Goal: Task Accomplishment & Management: Complete application form

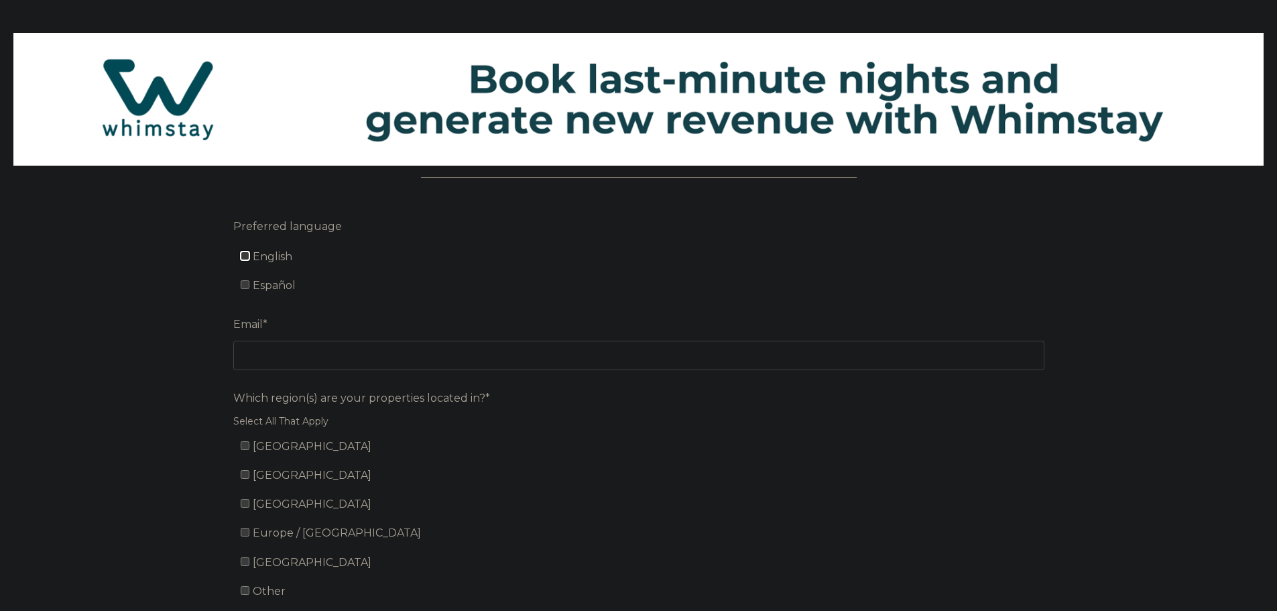
click at [245, 253] on input "English" at bounding box center [245, 255] width 9 height 9
checkbox input "true"
click at [246, 449] on input "United States" at bounding box center [245, 445] width 9 height 9
checkbox input "true"
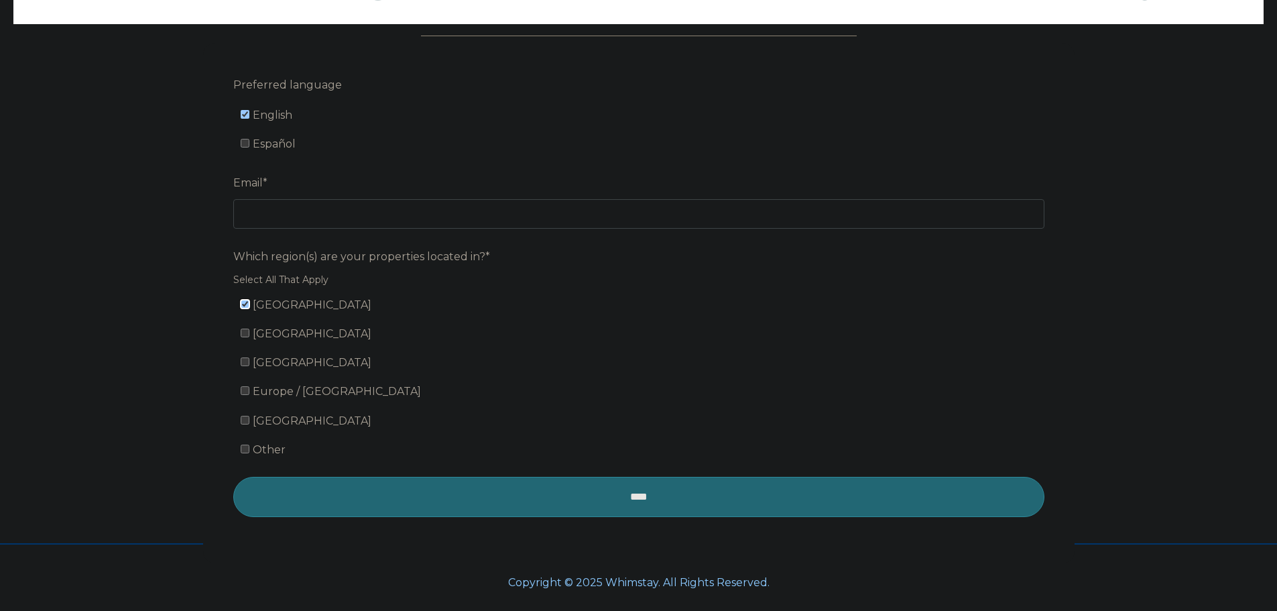
scroll to position [154, 0]
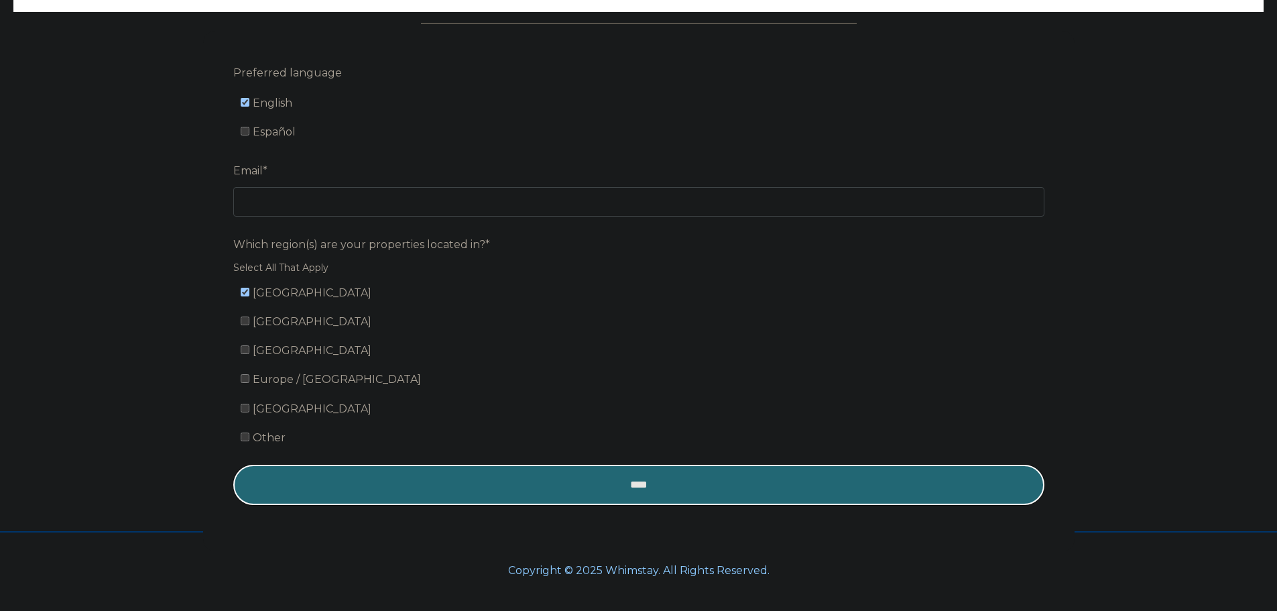
click at [583, 486] on input "****" at bounding box center [638, 485] width 811 height 40
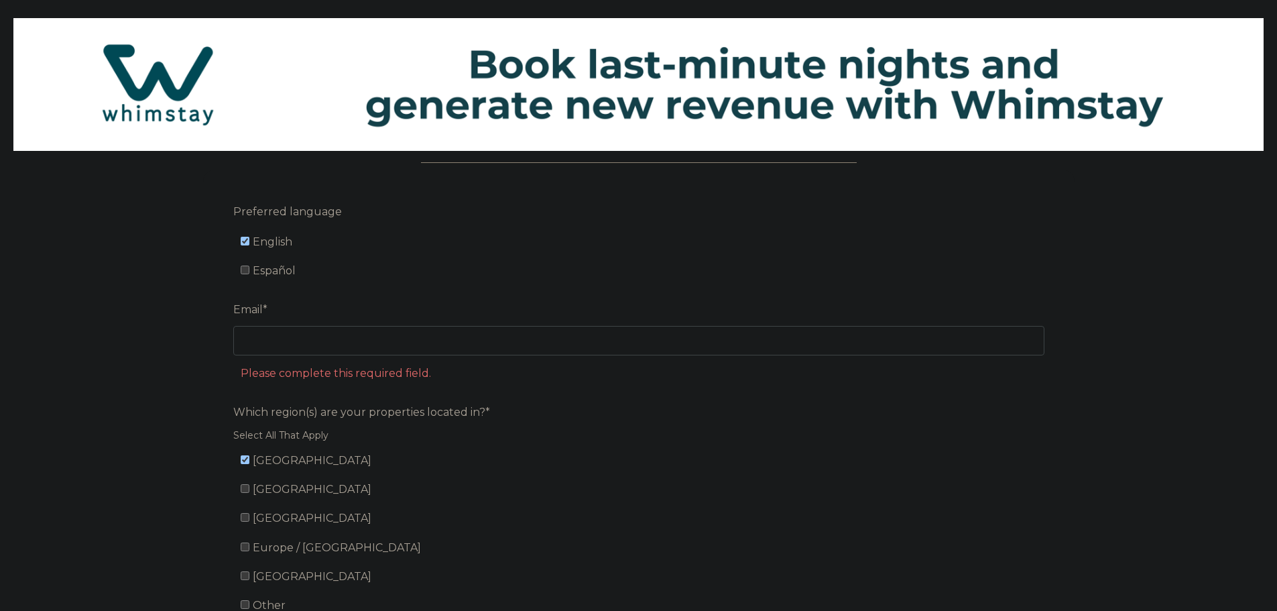
scroll to position [10, 0]
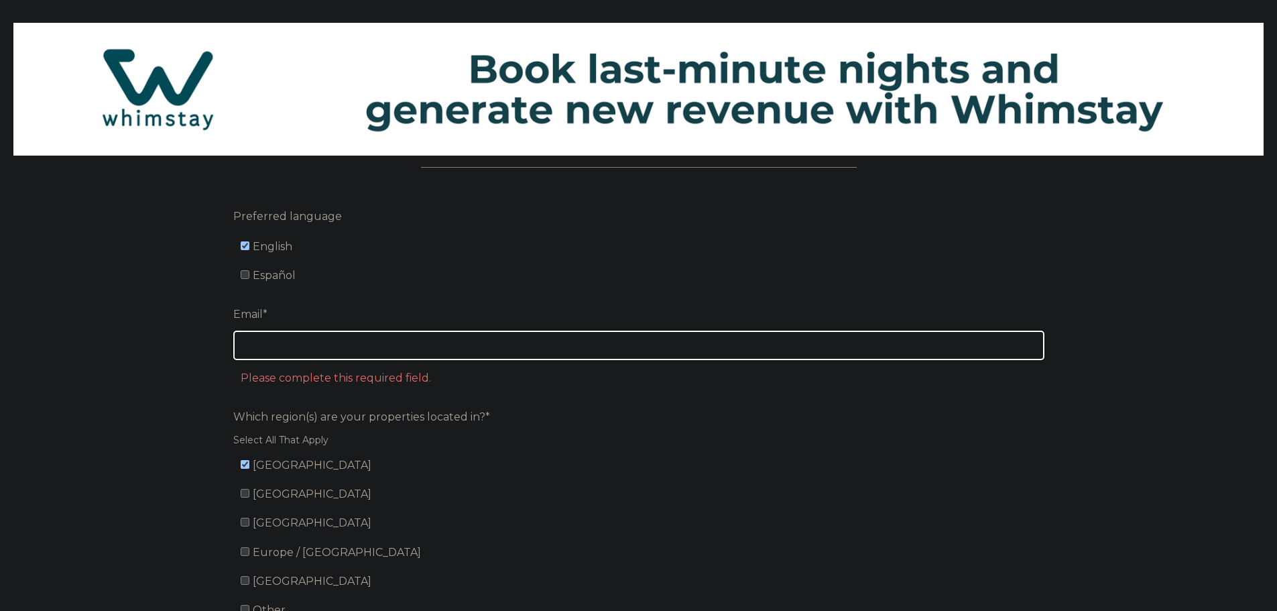
click at [330, 344] on input "Email *" at bounding box center [638, 345] width 811 height 29
type input "[PERSON_NAME][EMAIL_ADDRESS][DOMAIN_NAME]"
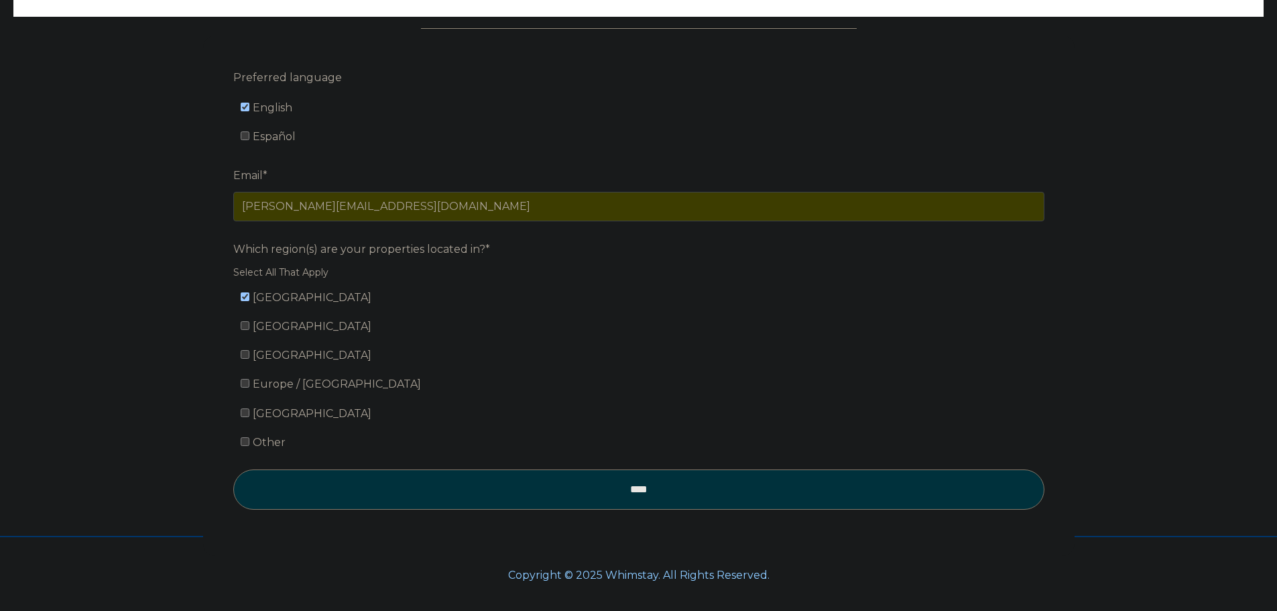
scroll to position [154, 0]
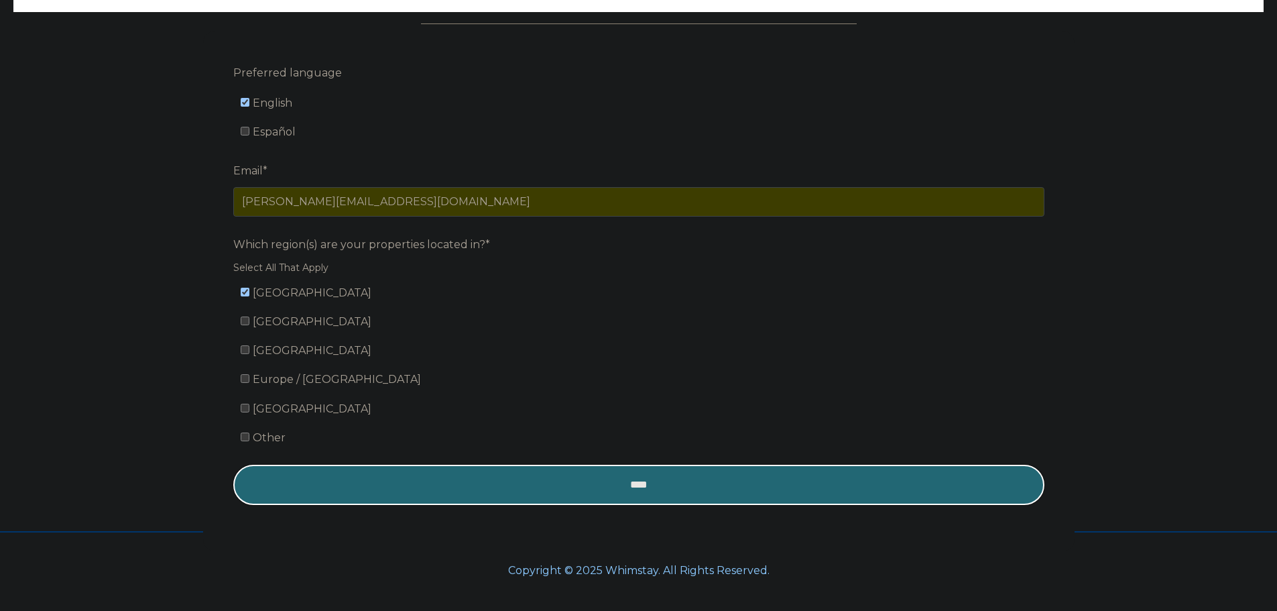
click at [640, 483] on input "****" at bounding box center [638, 485] width 811 height 40
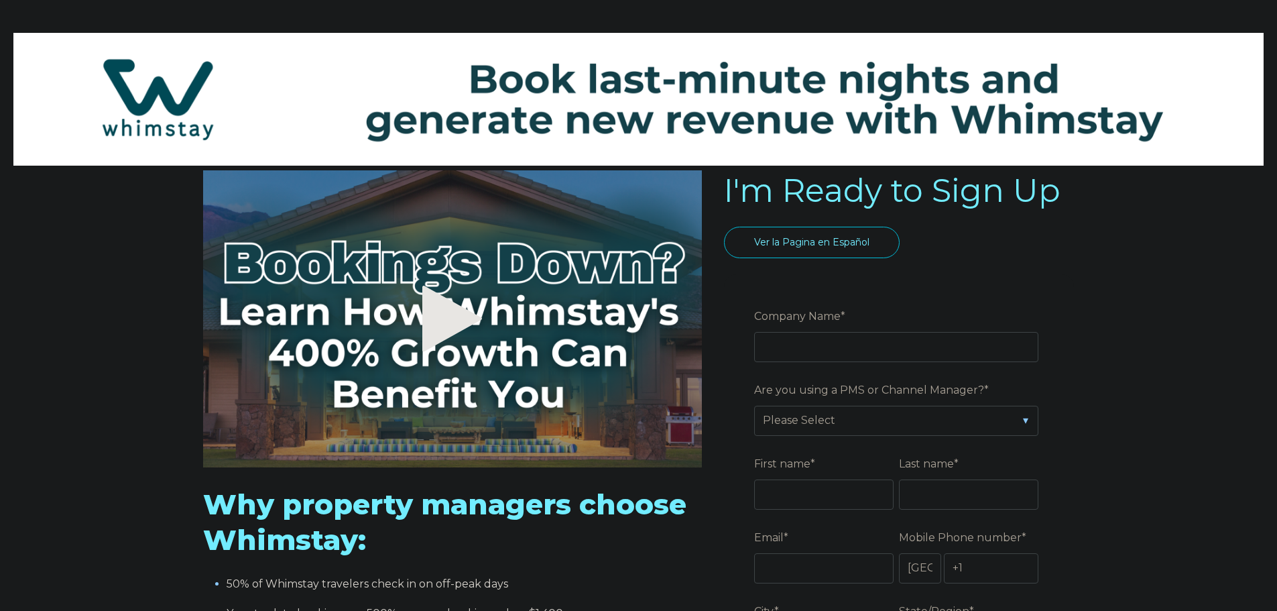
select select "US"
select select "Standard"
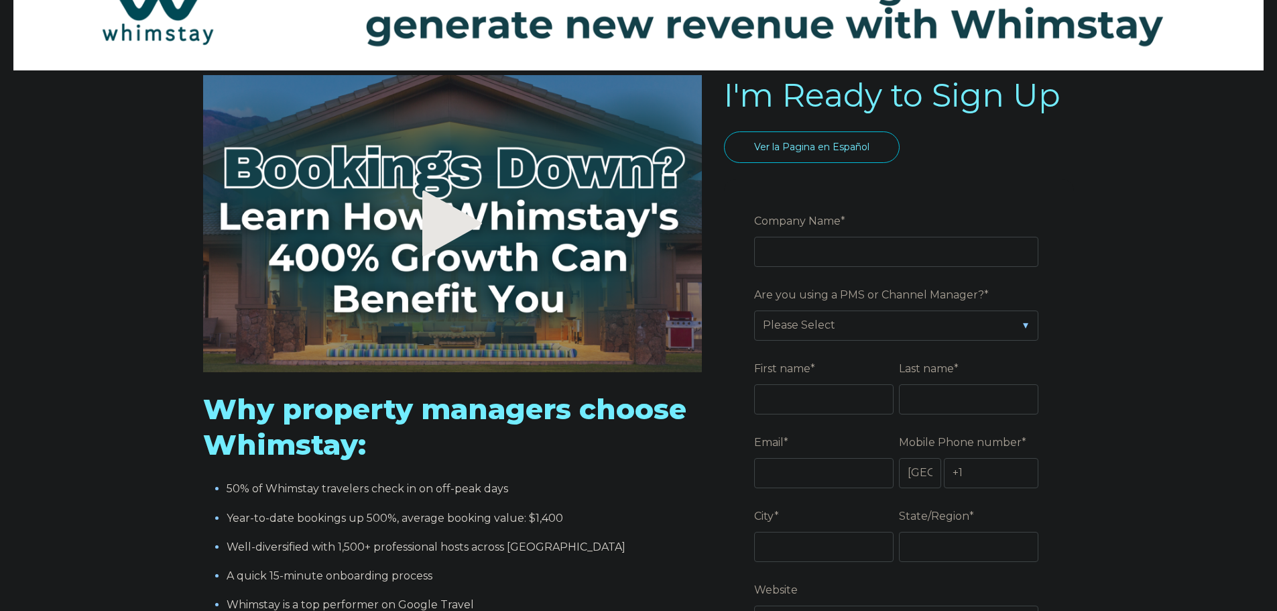
scroll to position [178, 0]
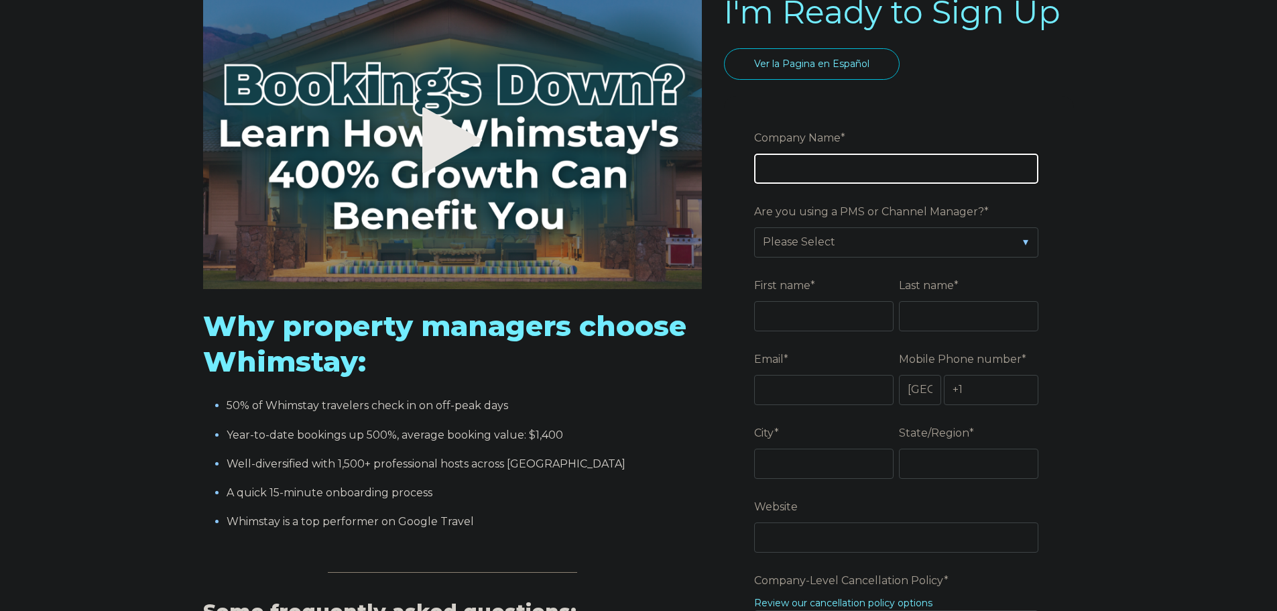
click at [807, 171] on input "Company Name *" at bounding box center [896, 168] width 284 height 29
type input "Beachside Dreams LLC"
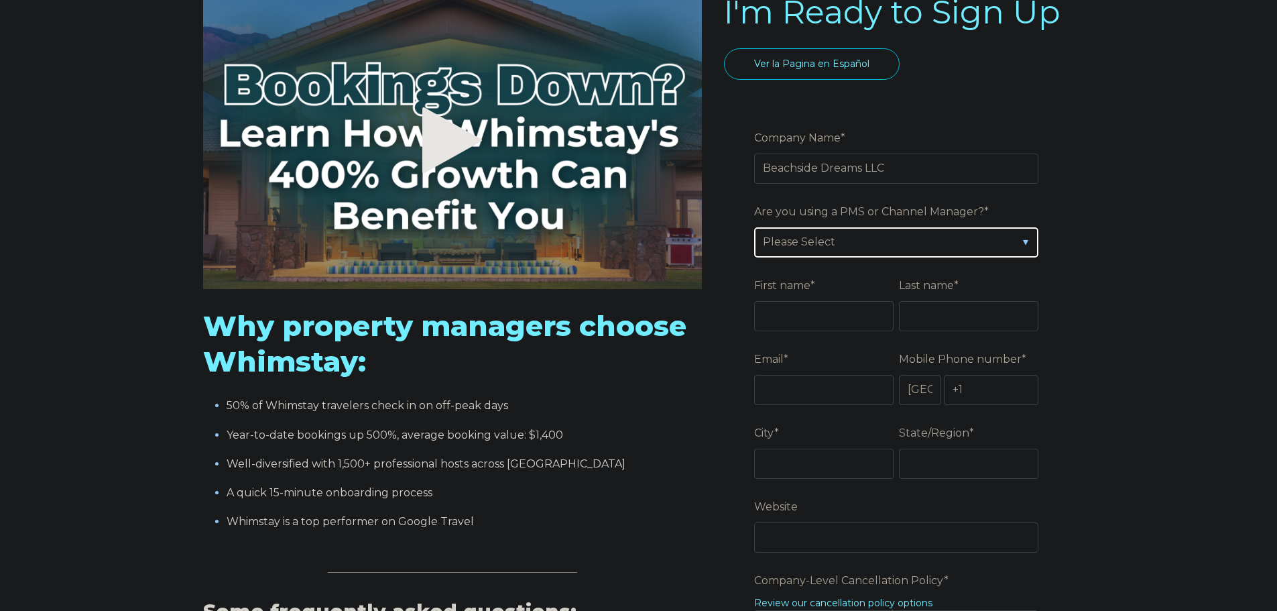
click at [867, 245] on select "Please Select Barefoot BookingPal Boost Brightside CiiRUS Escapia Guesty Hostaw…" at bounding box center [896, 241] width 284 height 29
select select "OwnerRez"
click at [754, 227] on select "Please Select Barefoot BookingPal Boost Brightside CiiRUS Escapia Guesty Hostaw…" at bounding box center [896, 241] width 284 height 29
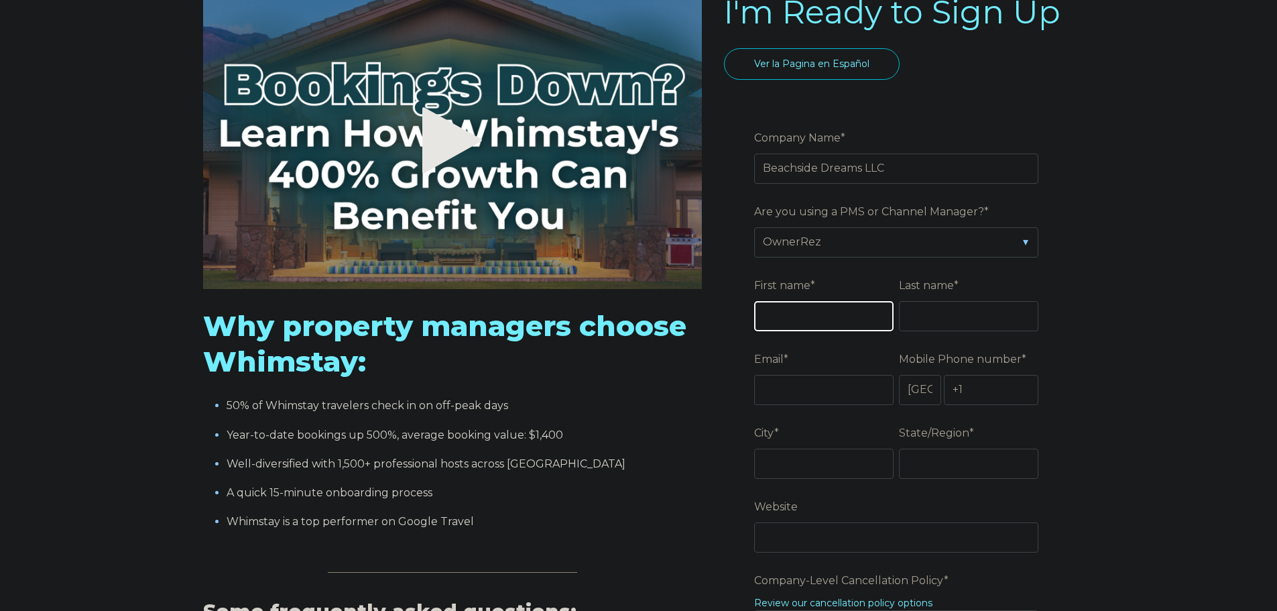
click at [814, 318] on input "First name *" at bounding box center [823, 315] width 139 height 29
type input "Chris"
type input "Evans"
type input "[PERSON_NAME][EMAIL_ADDRESS][DOMAIN_NAME]"
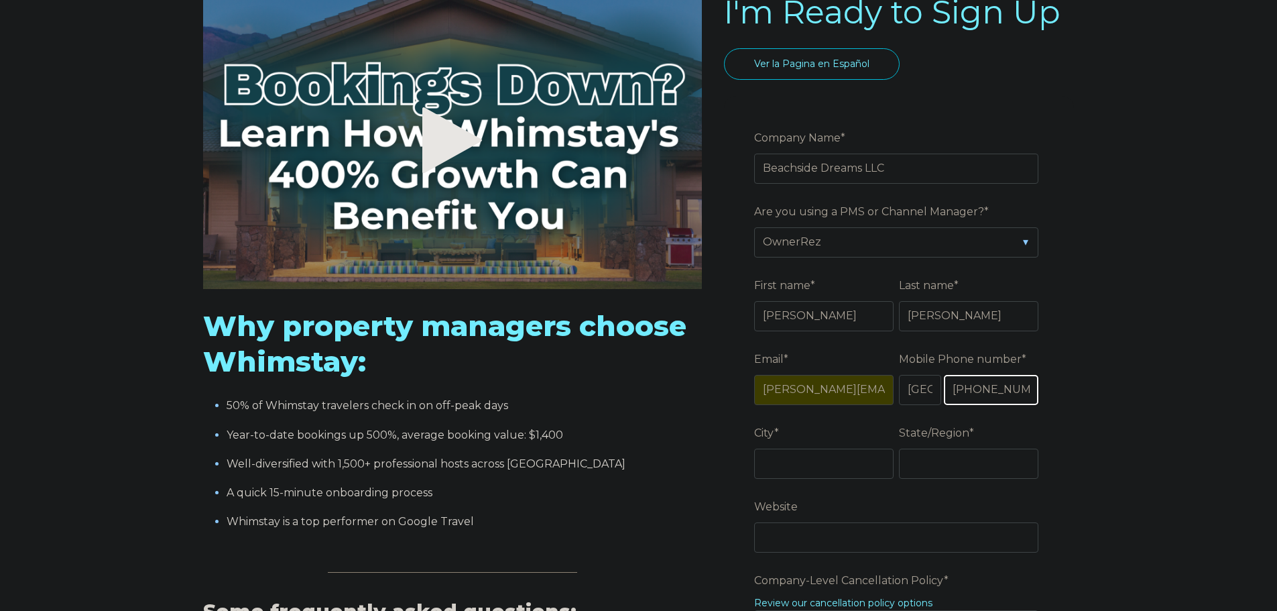
type input "+1 9037010343"
type input "Reno"
type input "Texas"
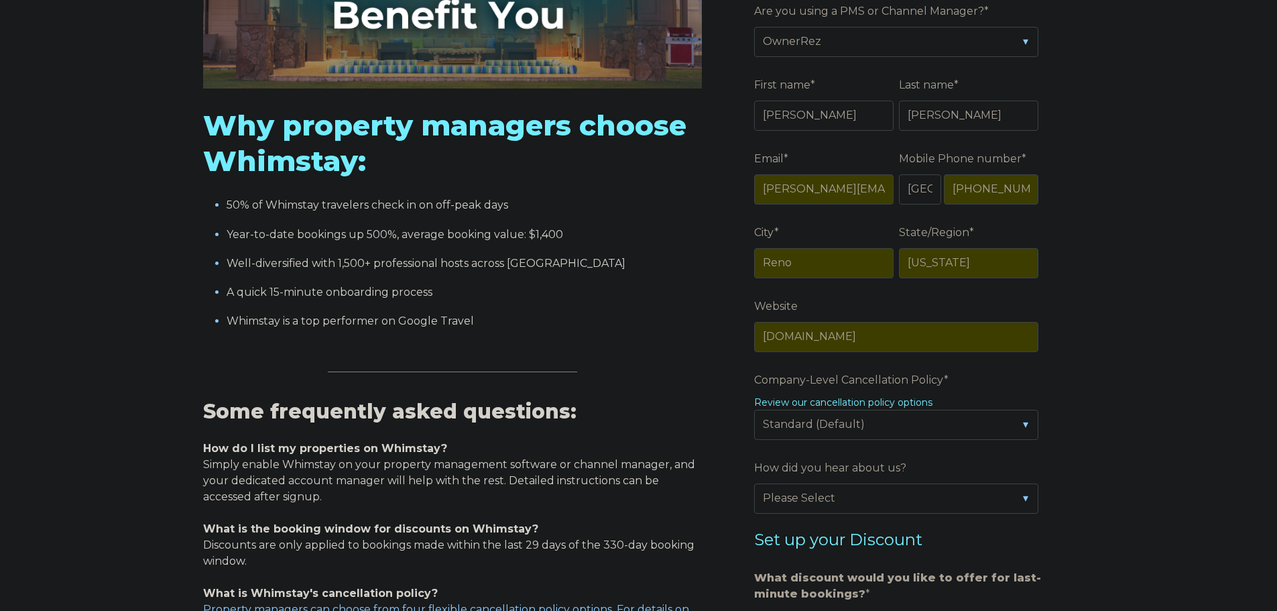
scroll to position [379, 0]
click at [931, 337] on input "www.taxplannow.com" at bounding box center [896, 335] width 284 height 29
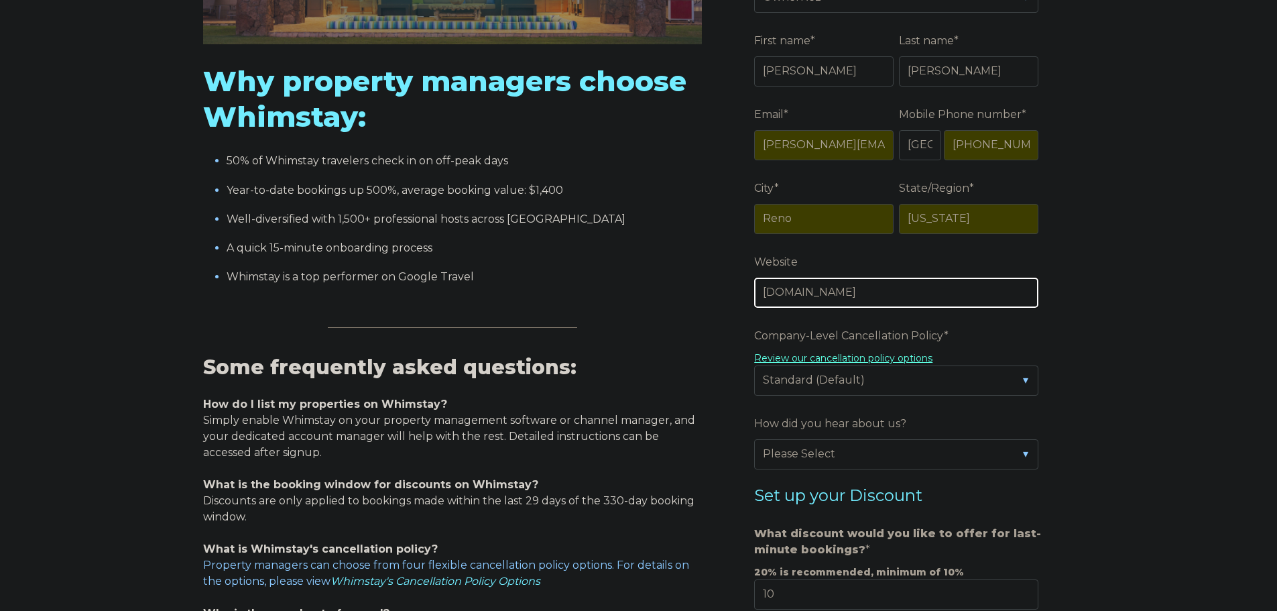
scroll to position [447, 0]
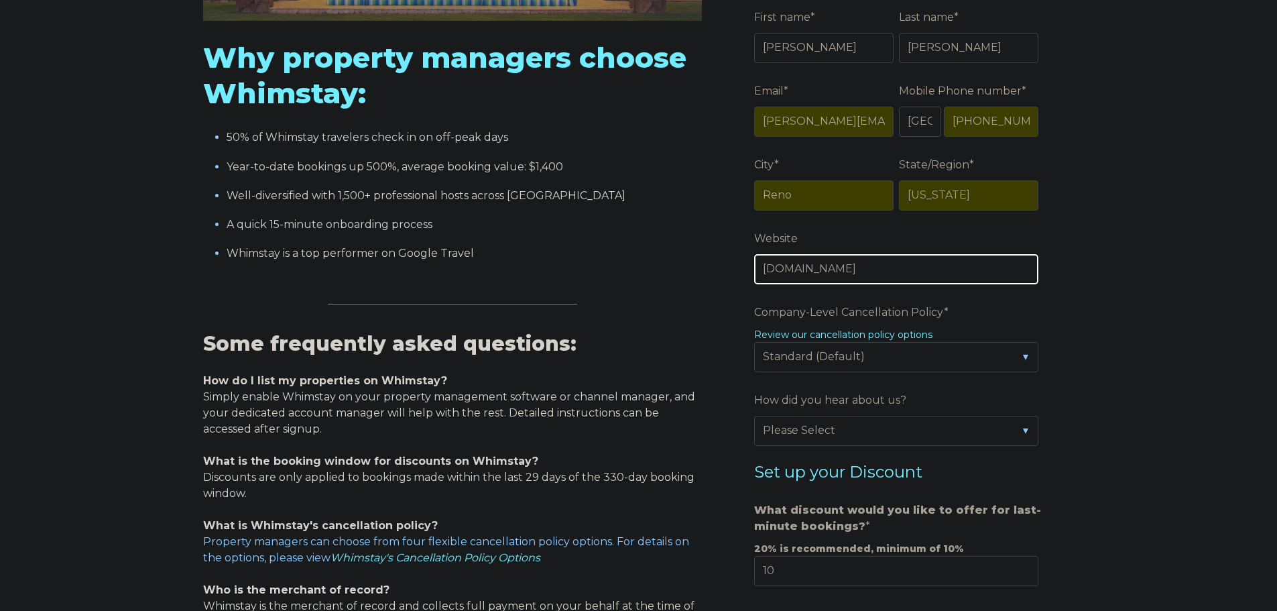
type input "www.beachside-dreams.com"
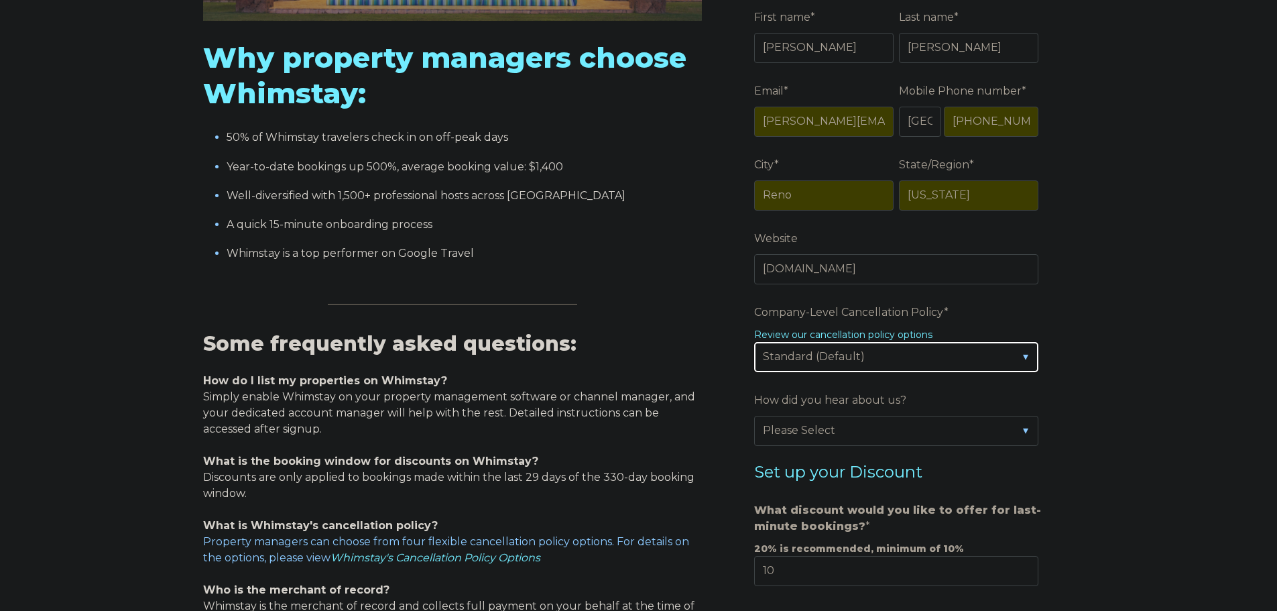
click at [882, 359] on select "Please Select Partial Standard (Default) Moderate Strict" at bounding box center [896, 356] width 284 height 29
click at [898, 357] on select "Please Select Partial Standard (Default) Moderate Strict" at bounding box center [896, 356] width 284 height 29
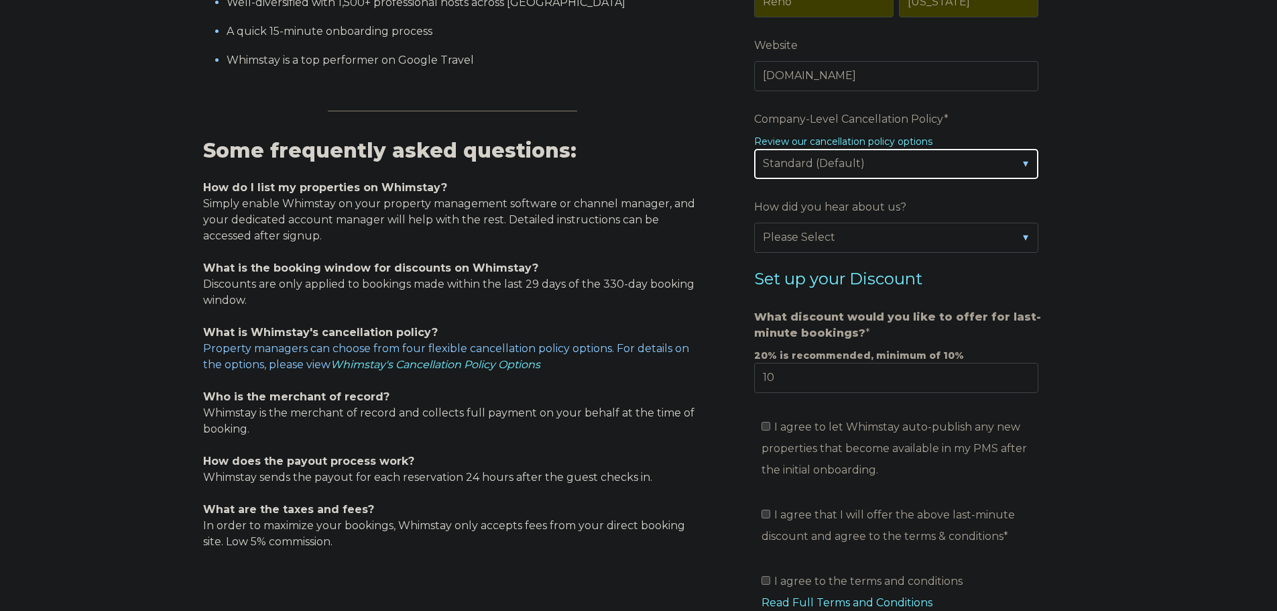
scroll to position [648, 0]
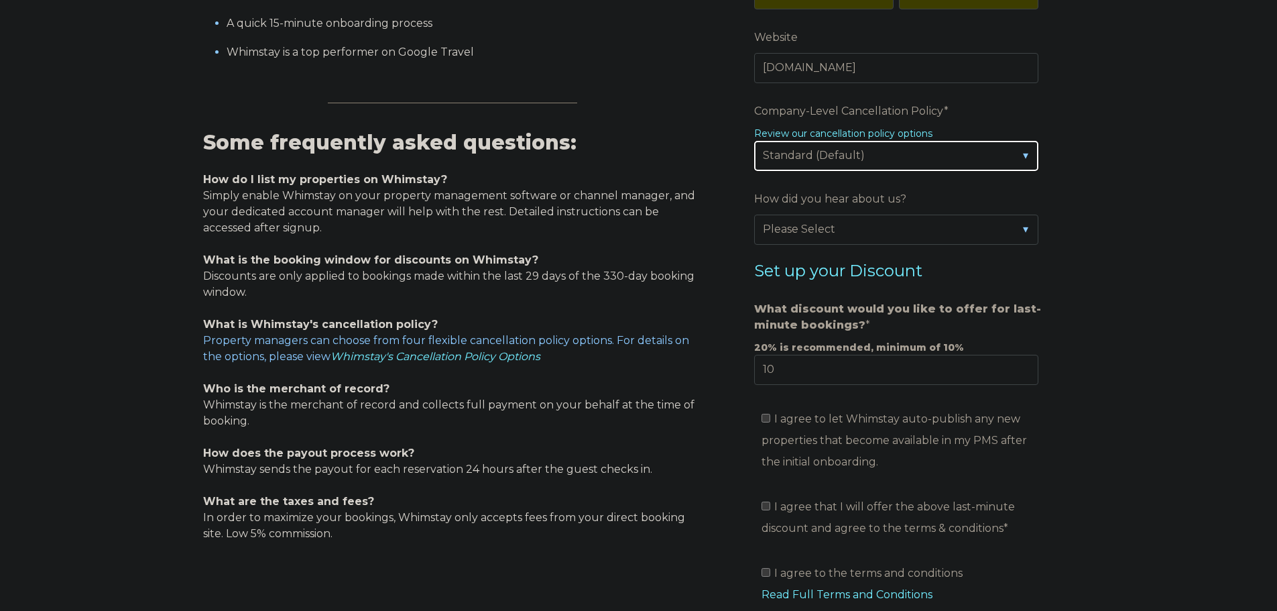
click at [886, 155] on select "Please Select Partial Standard (Default) Moderate Strict" at bounding box center [896, 155] width 284 height 29
click at [876, 149] on select "Please Select Partial Standard (Default) Moderate Strict" at bounding box center [896, 155] width 284 height 29
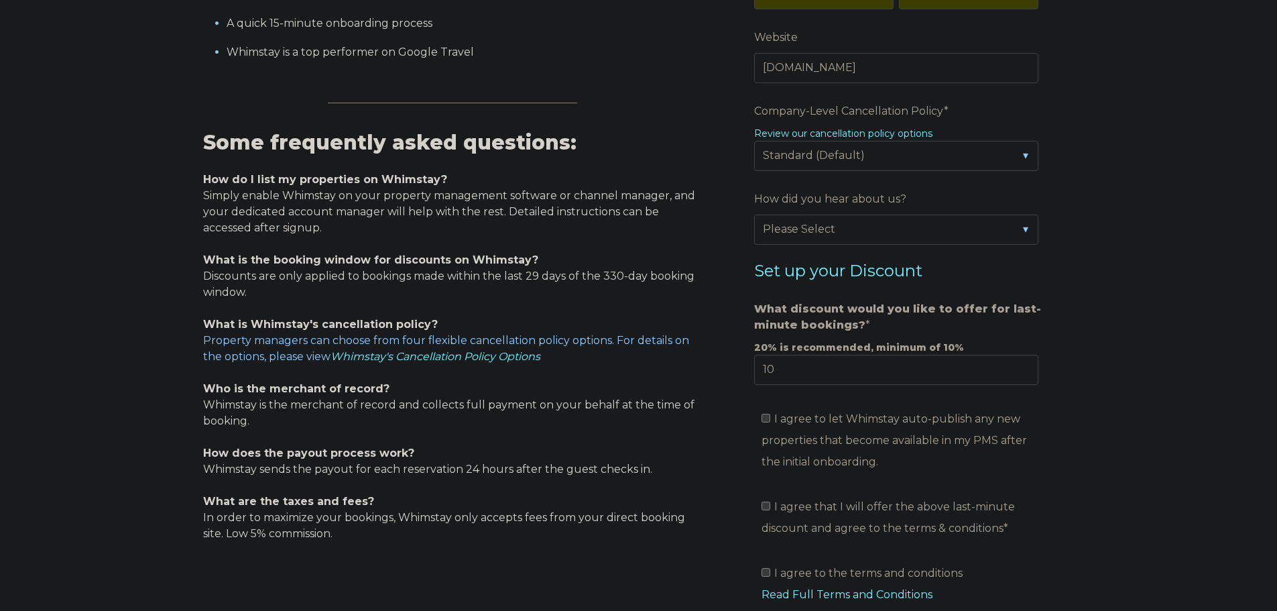
click at [1112, 249] on div "Video player - SSOB Pitch Vid Thumbnail - Click to play video Why property mana…" at bounding box center [638, 161] width 1277 height 1277
click at [851, 230] on select "Please Select Found Whimstay through a Google search Spoke to a Whimstay salesp…" at bounding box center [896, 229] width 284 height 29
select select "Whimstay Sales"
click at [754, 215] on select "Please Select Found Whimstay through a Google search Spoke to a Whimstay salesp…" at bounding box center [896, 229] width 284 height 29
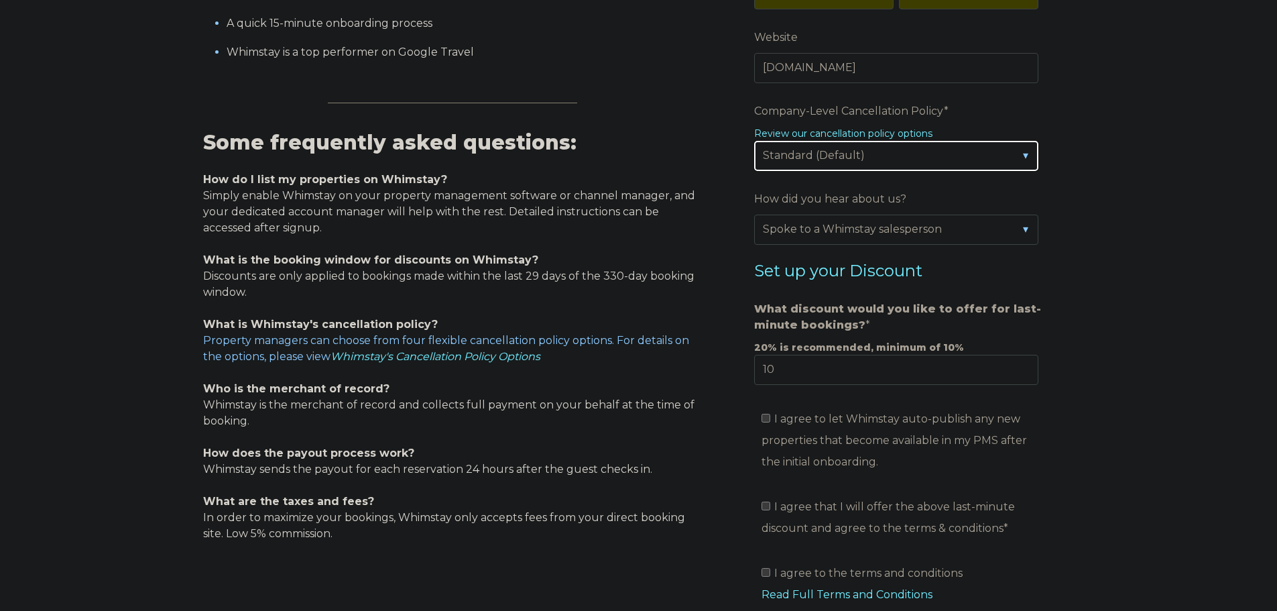
click at [926, 153] on select "Please Select Partial Standard (Default) Moderate Strict" at bounding box center [896, 155] width 284 height 29
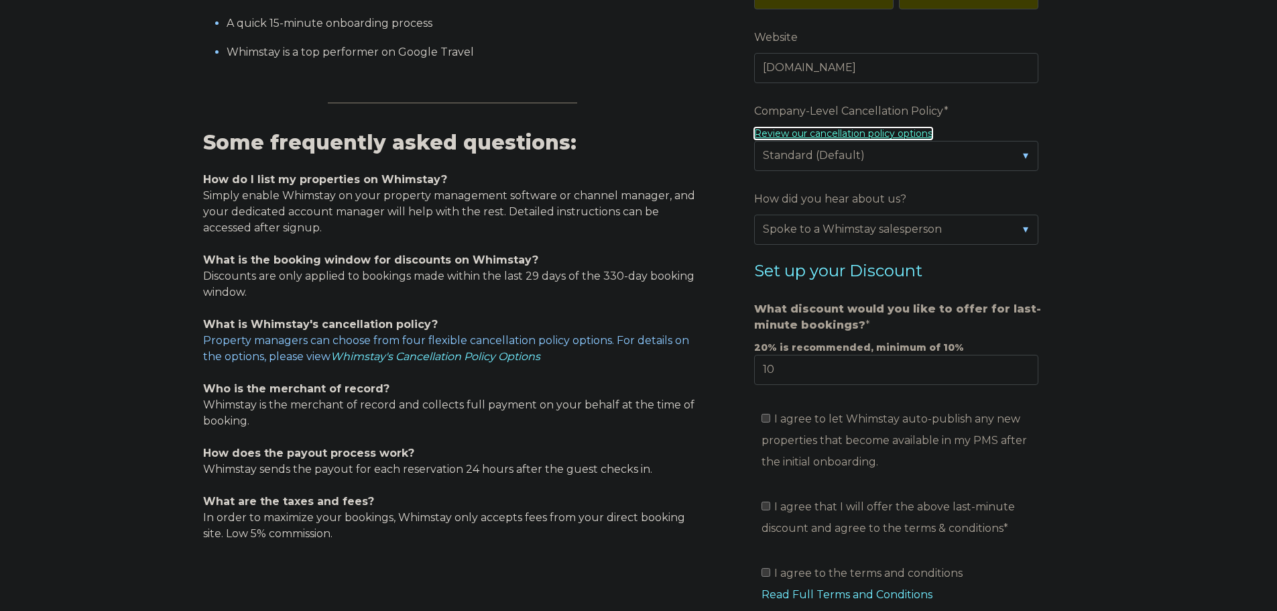
drag, startPoint x: 874, startPoint y: 135, endPoint x: 884, endPoint y: 139, distance: 11.5
click at [874, 135] on link "Review our cancellation policy options" at bounding box center [843, 133] width 178 height 12
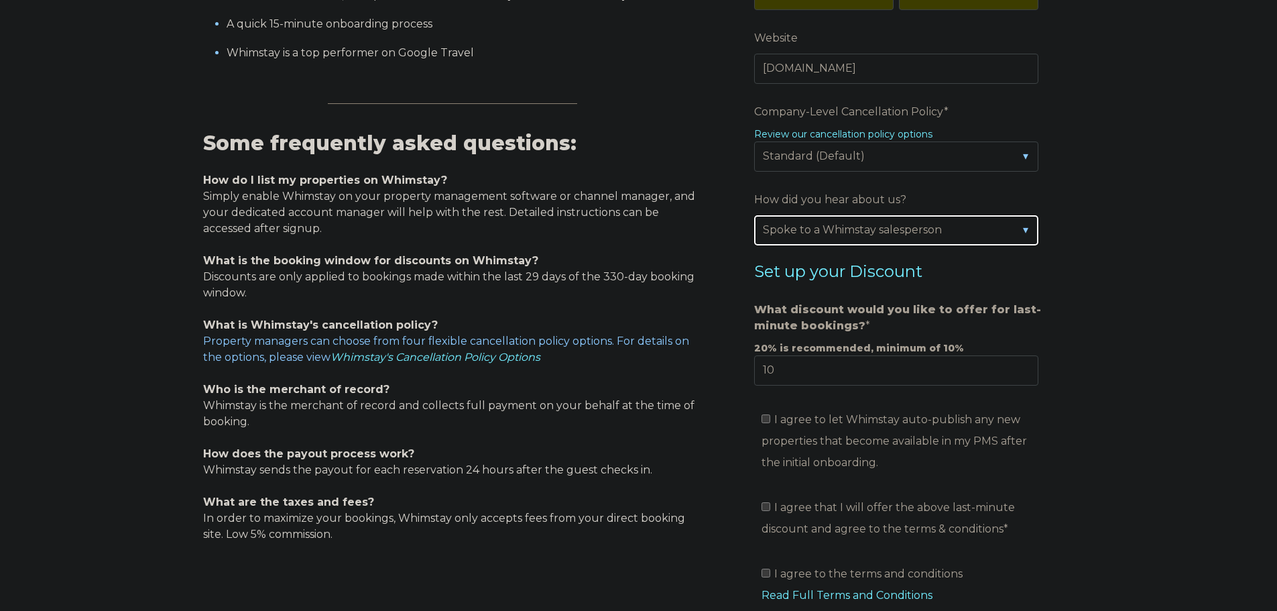
click at [844, 231] on select "Please Select Found Whimstay through a Google search Spoke to a Whimstay salesp…" at bounding box center [896, 229] width 284 height 29
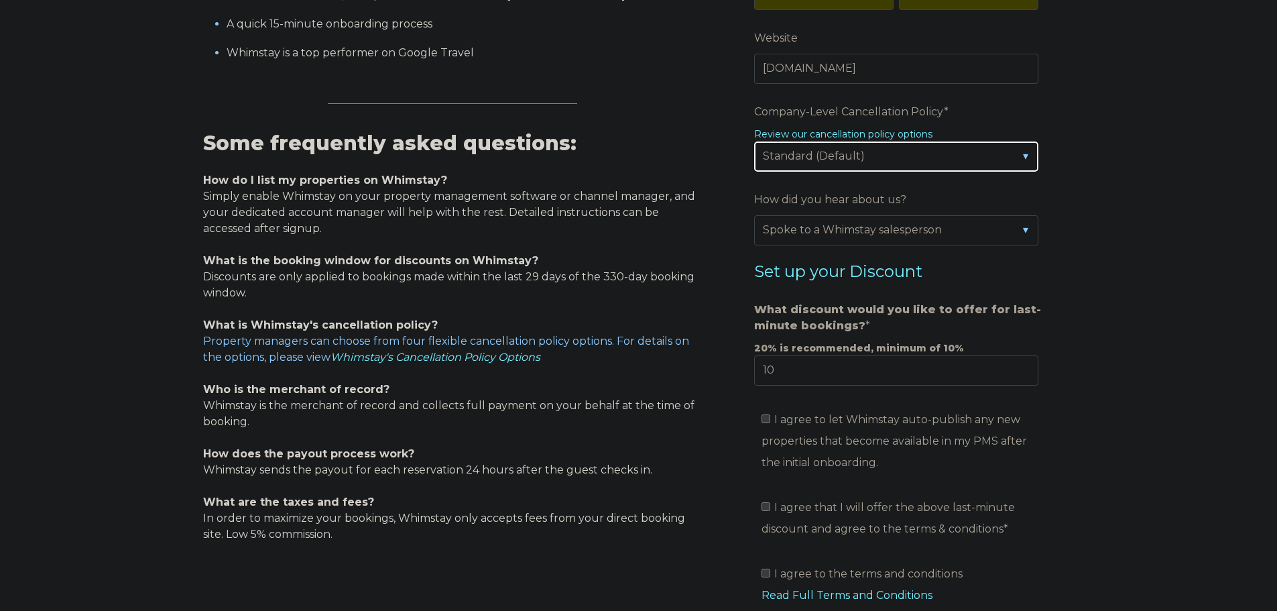
click at [857, 160] on select "Please Select Partial Standard (Default) Moderate Strict" at bounding box center [896, 155] width 284 height 29
select select "Moderate"
click at [754, 141] on select "Please Select Partial Standard (Default) Moderate Strict" at bounding box center [896, 155] width 284 height 29
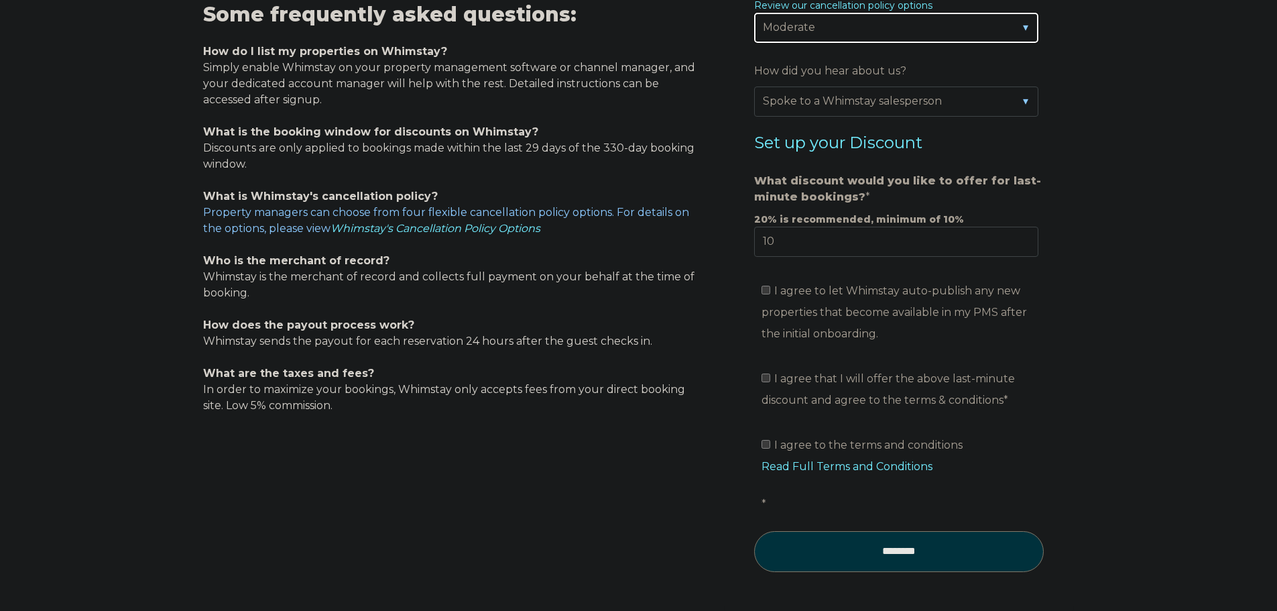
scroll to position [781, 0]
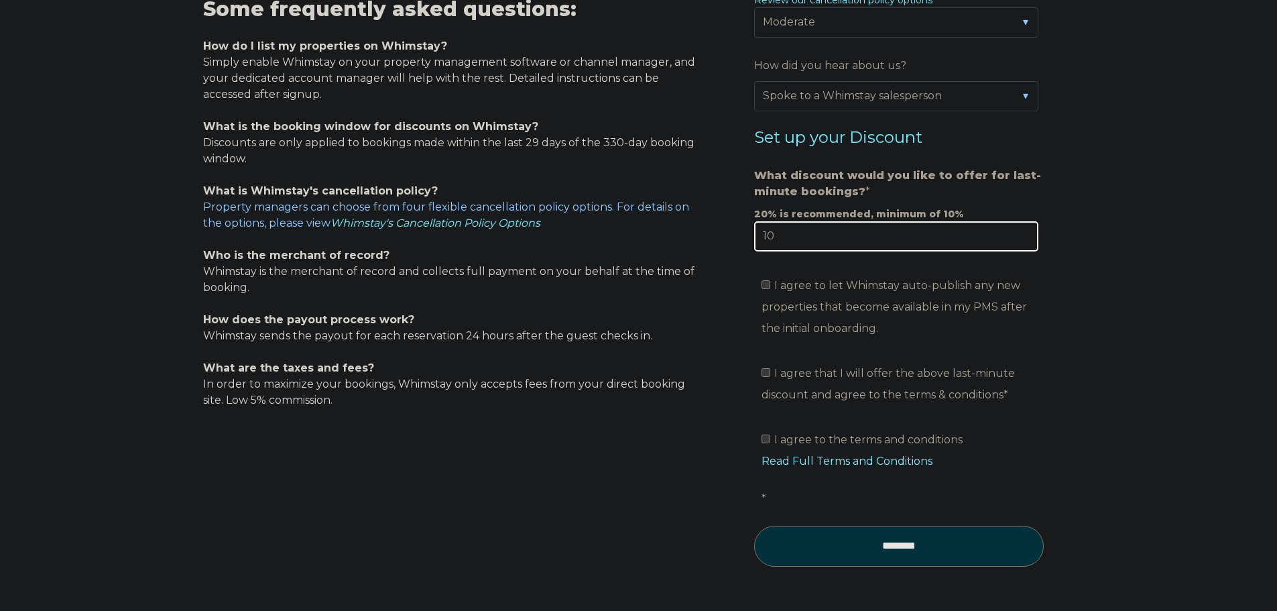
click at [794, 241] on input "10" at bounding box center [896, 235] width 284 height 29
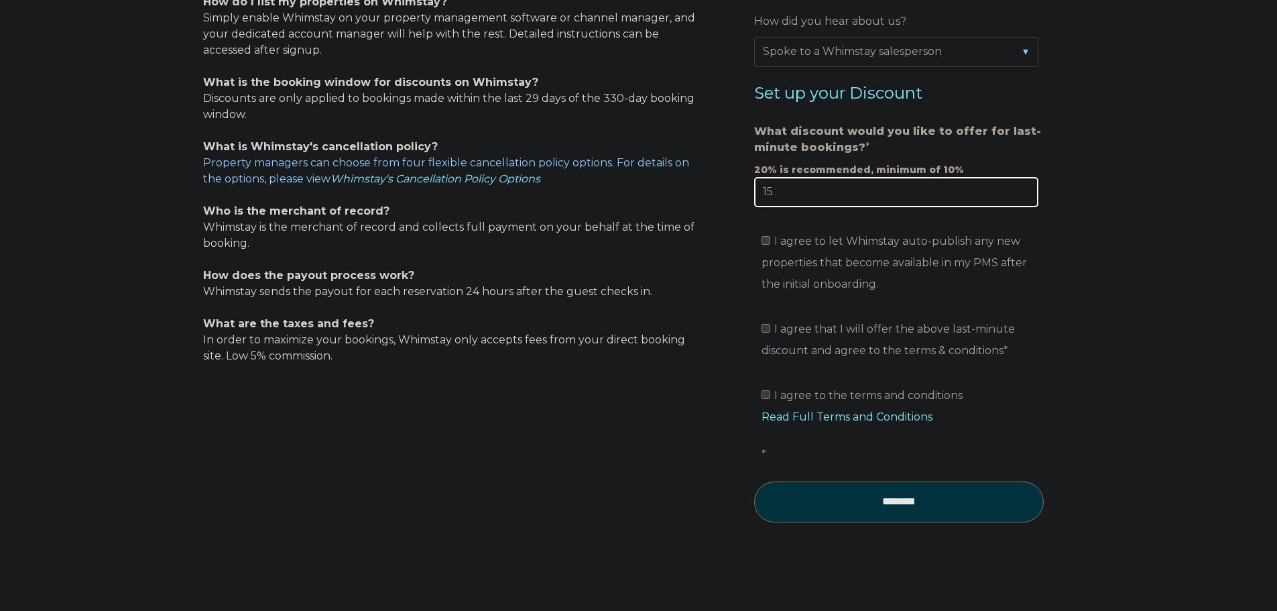
scroll to position [848, 0]
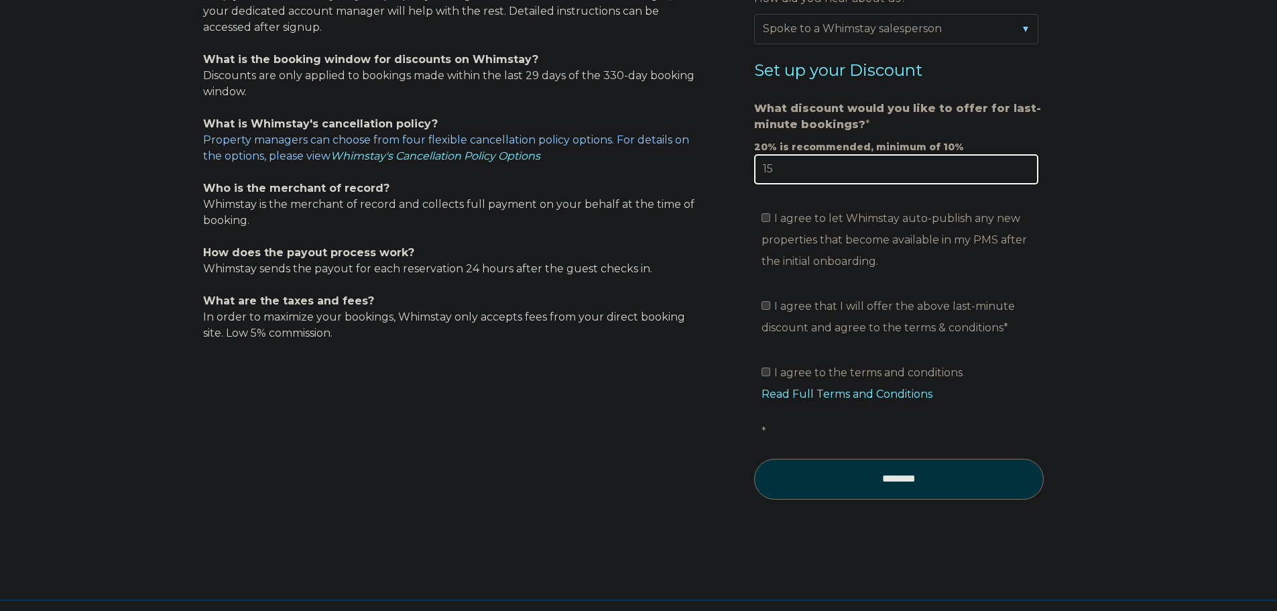
type input "15"
click at [763, 221] on input "I agree to let Whimstay auto-publish any new properties that become available i…" at bounding box center [766, 217] width 9 height 9
checkbox input "true"
click at [767, 306] on input "I agree that I will offer the above last-minute discount and agree to the terms…" at bounding box center [766, 305] width 9 height 9
checkbox input "true"
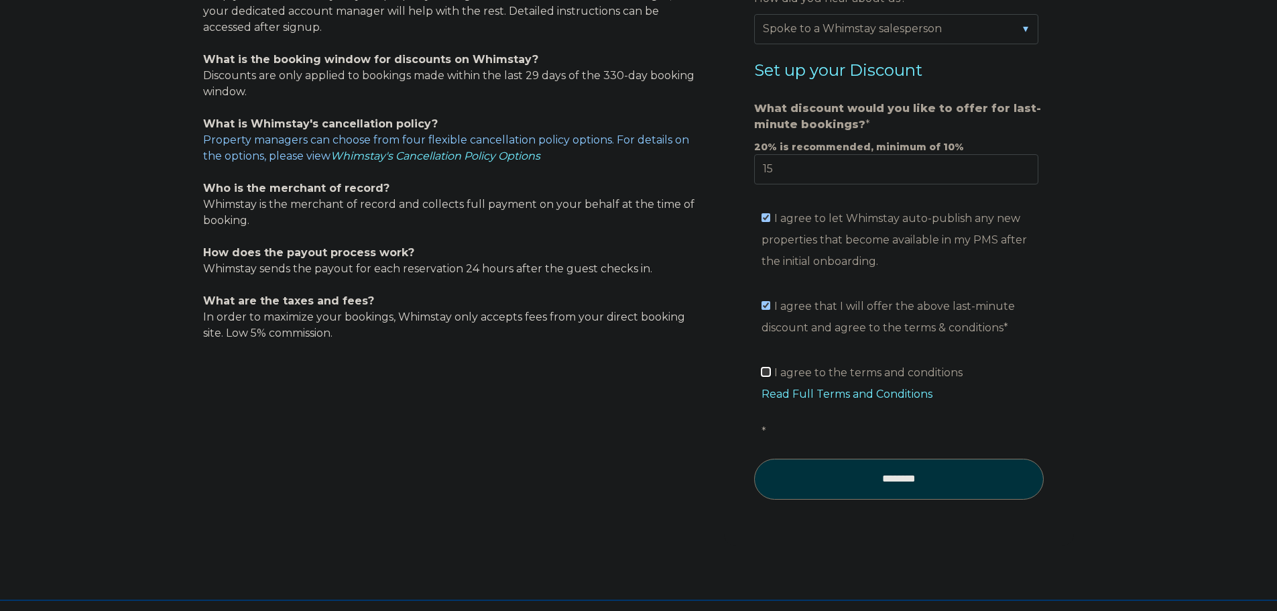
click at [765, 371] on input "I agree to the terms and conditions Read Full Terms and Conditions *" at bounding box center [766, 371] width 9 height 9
checkbox input "true"
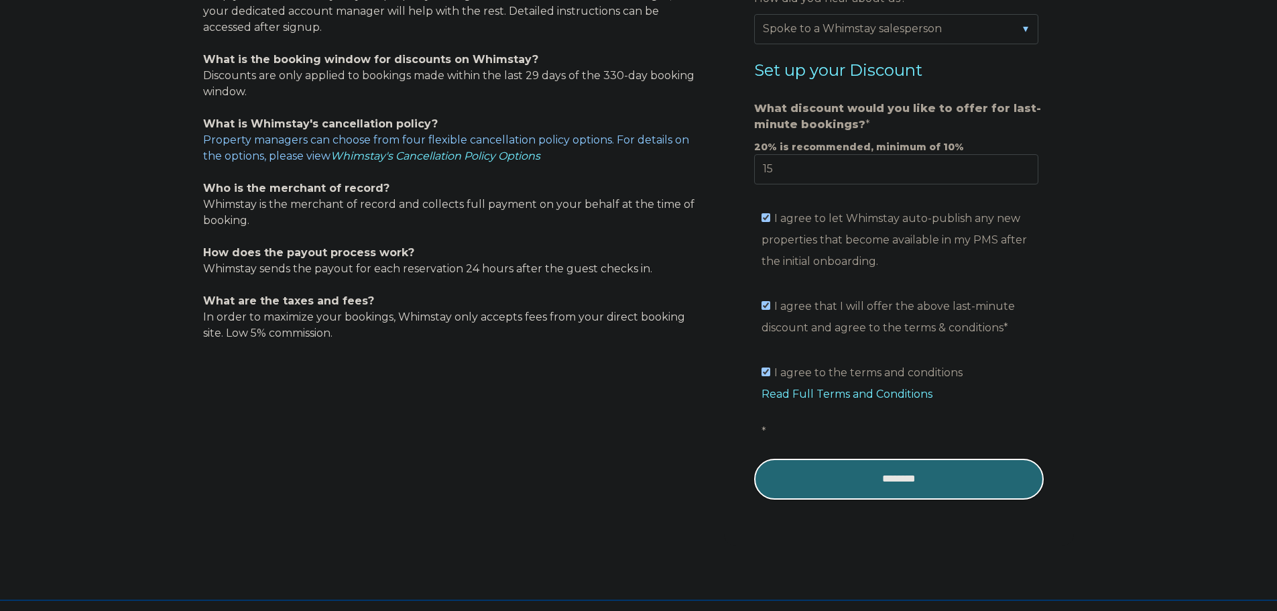
click at [896, 481] on input "********" at bounding box center [899, 479] width 290 height 40
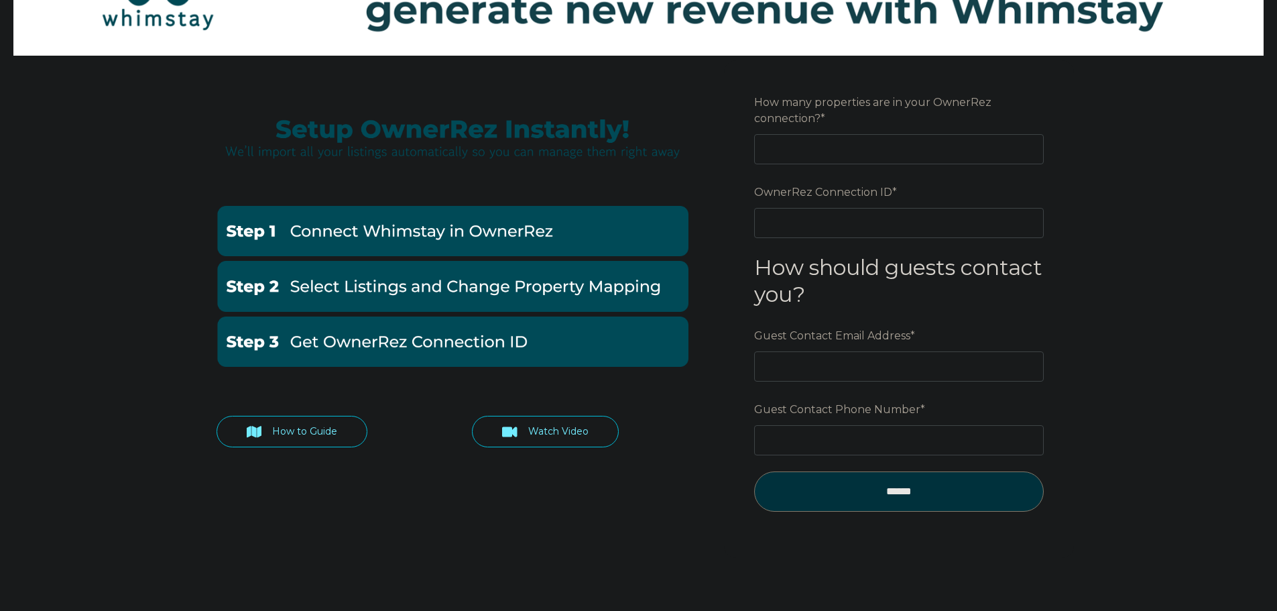
scroll to position [134, 0]
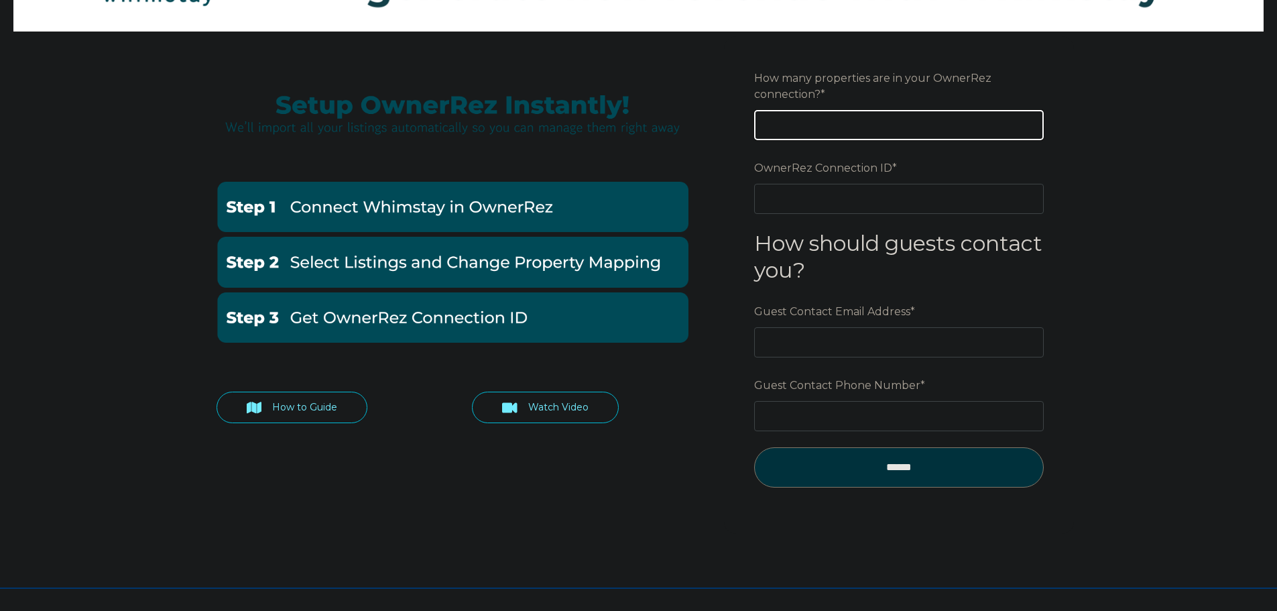
click at [921, 132] on input "How many properties are in your OwnerRez connection? *" at bounding box center [899, 124] width 290 height 29
type input "1"
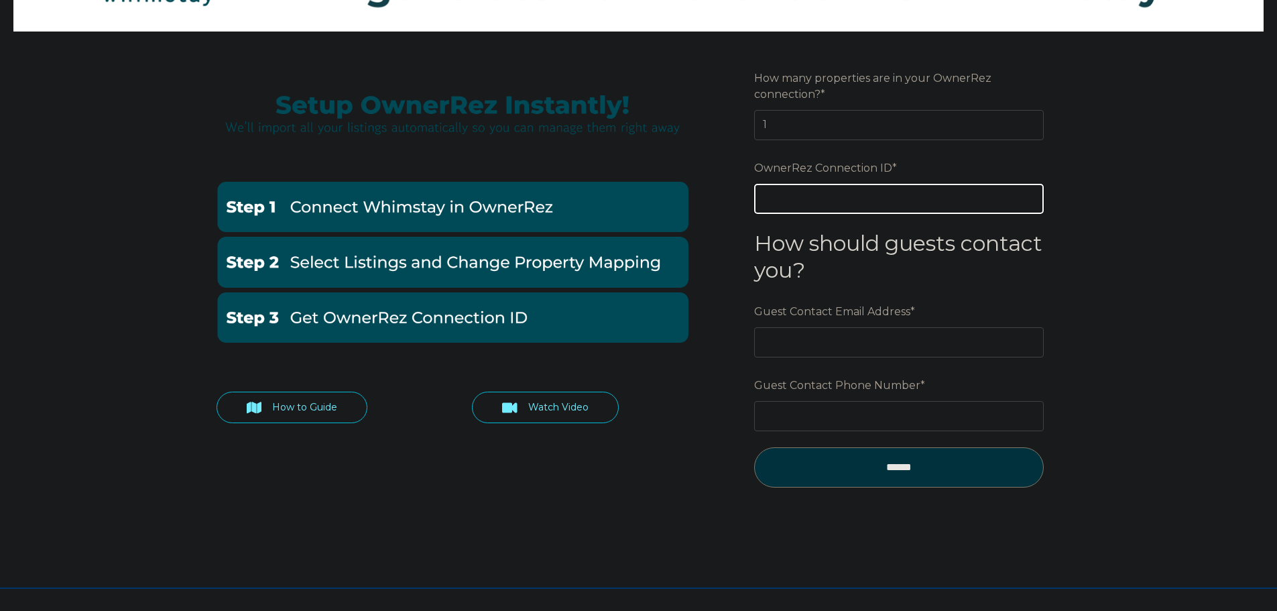
click at [864, 206] on input "OwnerRez Connection ID *" at bounding box center [899, 198] width 290 height 29
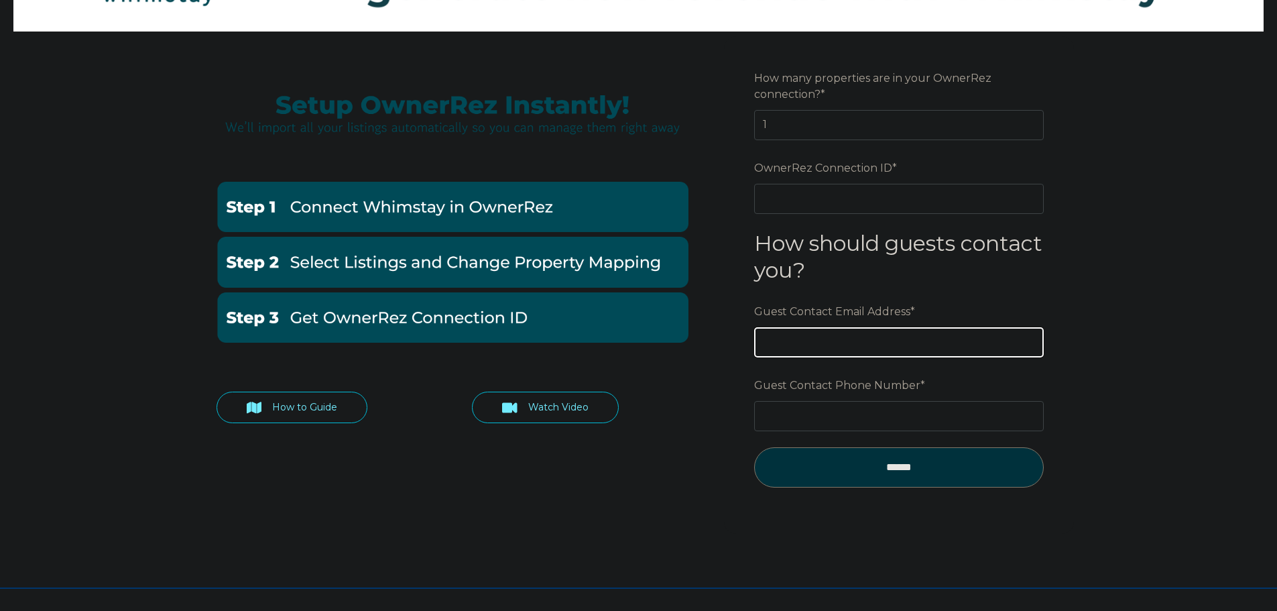
click at [883, 347] on div "Guest Contact Email Address *" at bounding box center [899, 329] width 290 height 58
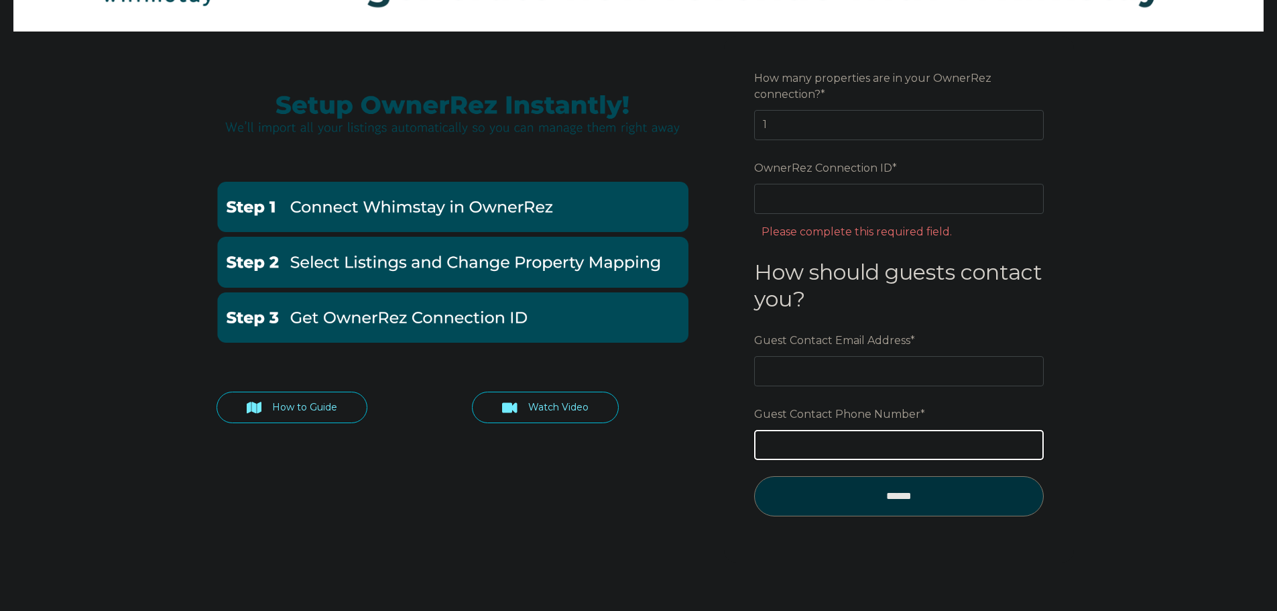
click at [924, 451] on div "Guest Contact Phone Number *" at bounding box center [899, 431] width 290 height 58
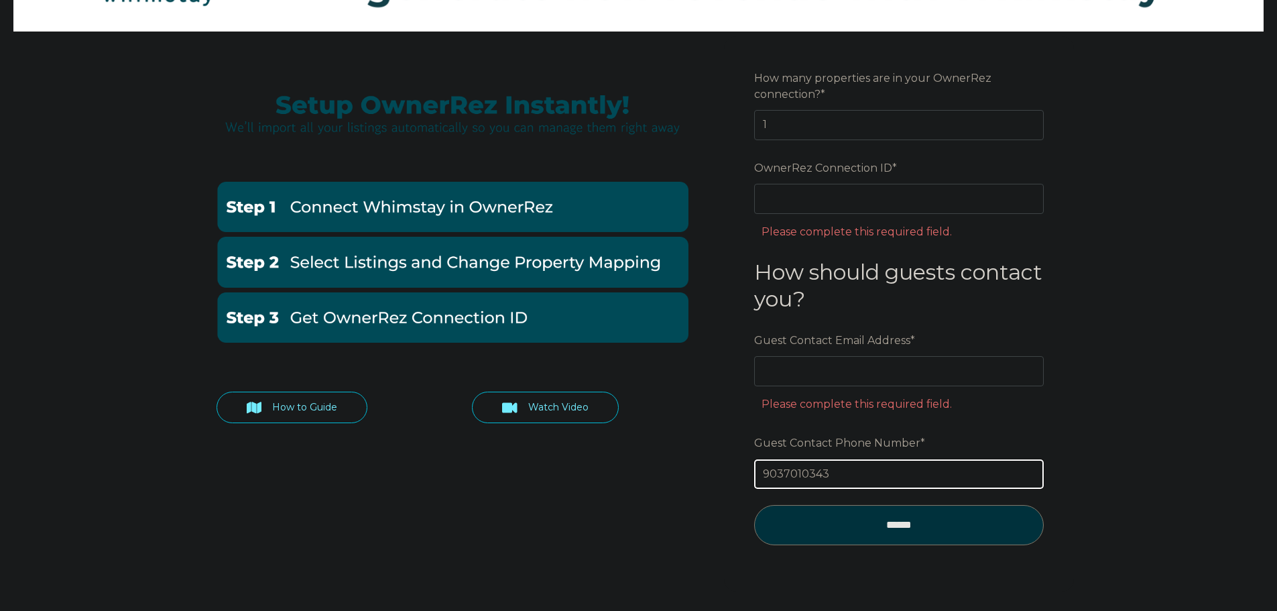
type input "9037010343"
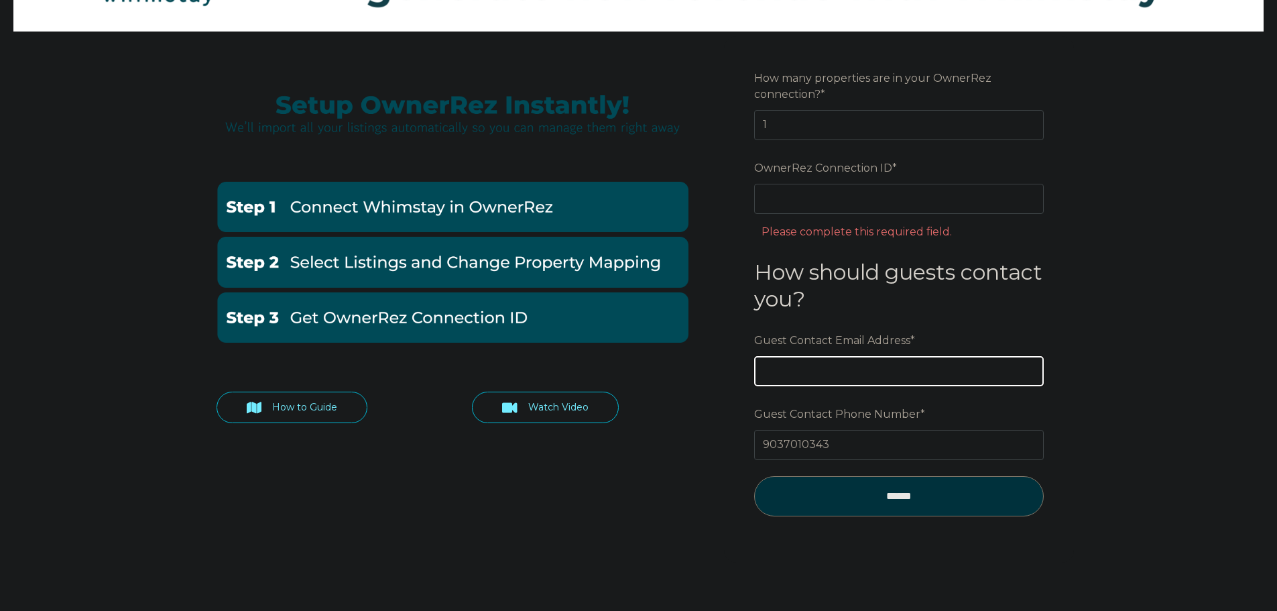
click at [912, 361] on input "Guest Contact Email Address *" at bounding box center [899, 370] width 290 height 29
type input "[PERSON_NAME][EMAIL_ADDRESS][DOMAIN_NAME]"
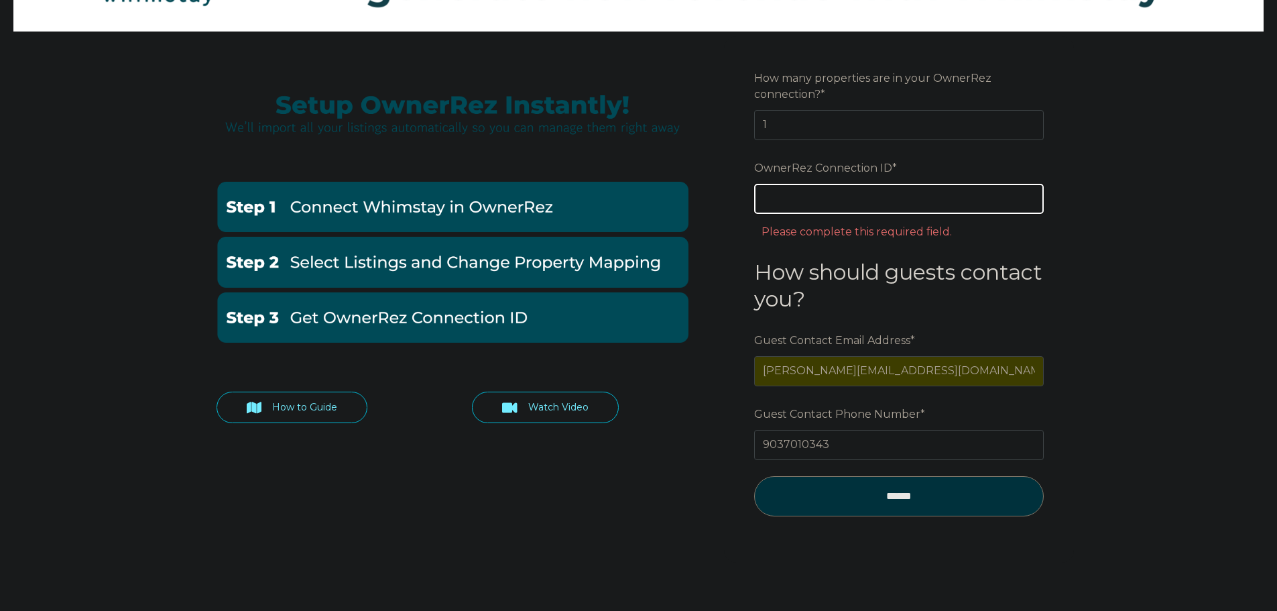
click at [827, 197] on input "OwnerRez Connection ID *" at bounding box center [899, 198] width 290 height 29
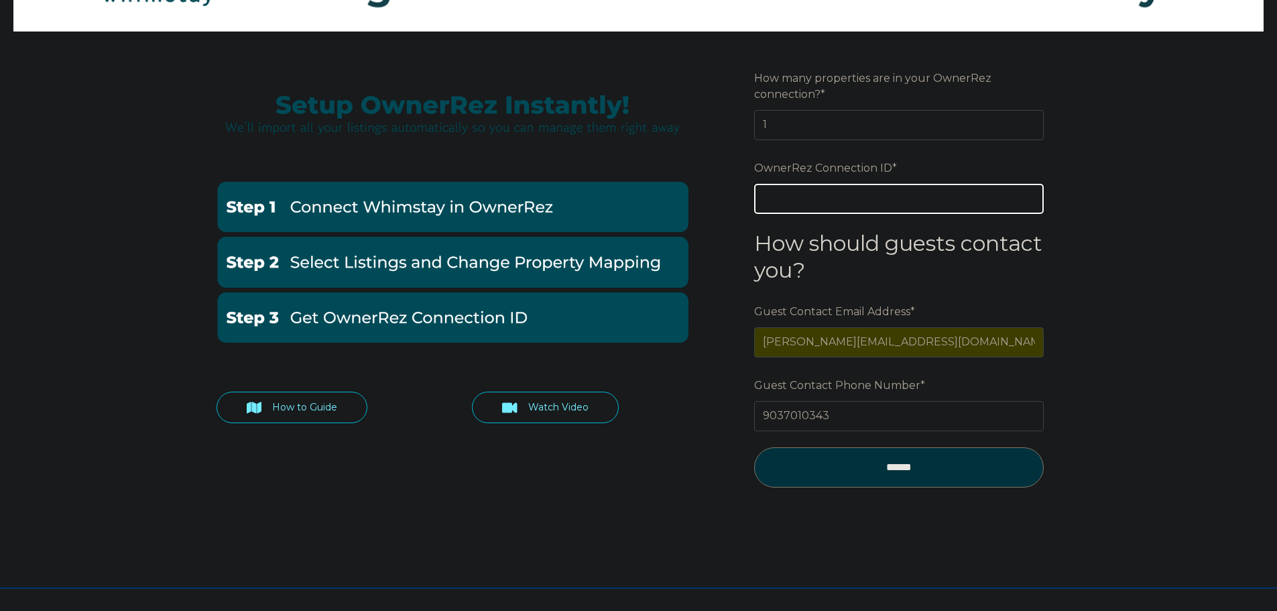
click at [826, 200] on input "OwnerRez Connection ID *" at bounding box center [899, 198] width 290 height 29
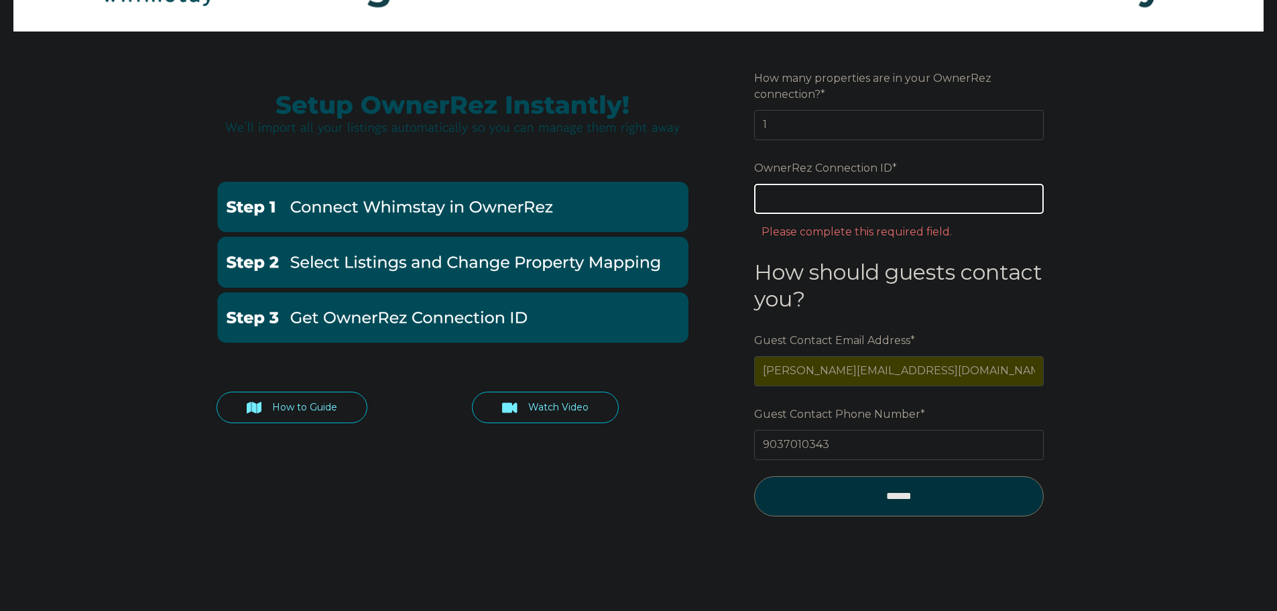
click at [805, 204] on input "OwnerRez Connection ID *" at bounding box center [899, 198] width 290 height 29
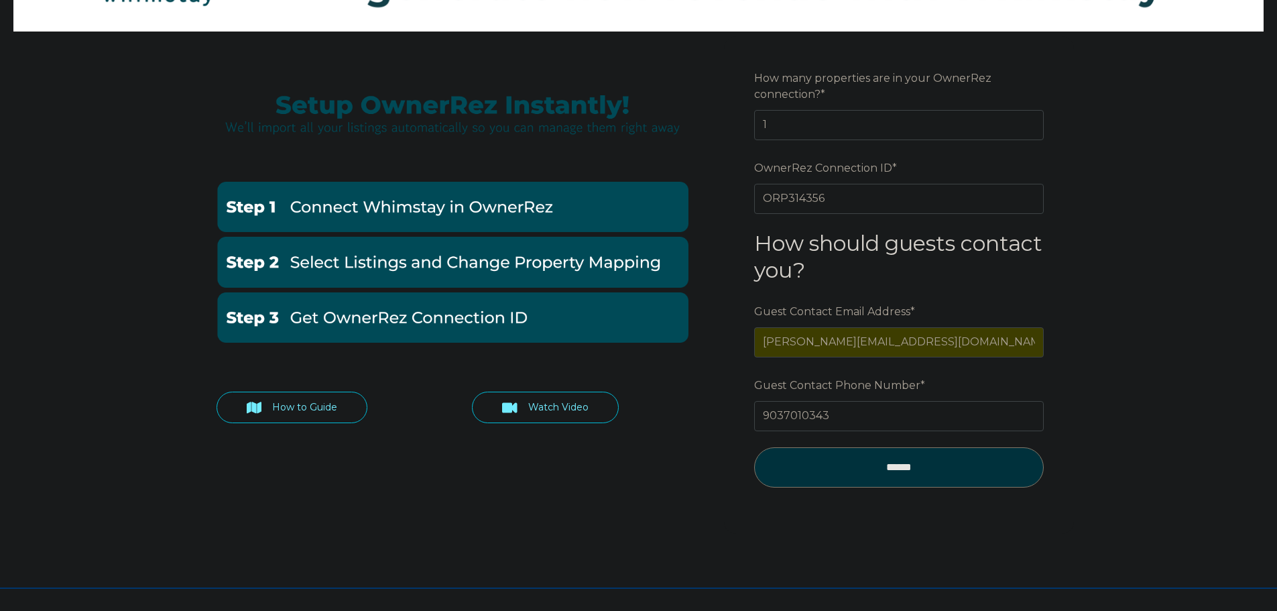
click at [1102, 314] on div "How to Guide Watch Video Preferred language Email How many properties are in yo…" at bounding box center [638, 311] width 1277 height 551
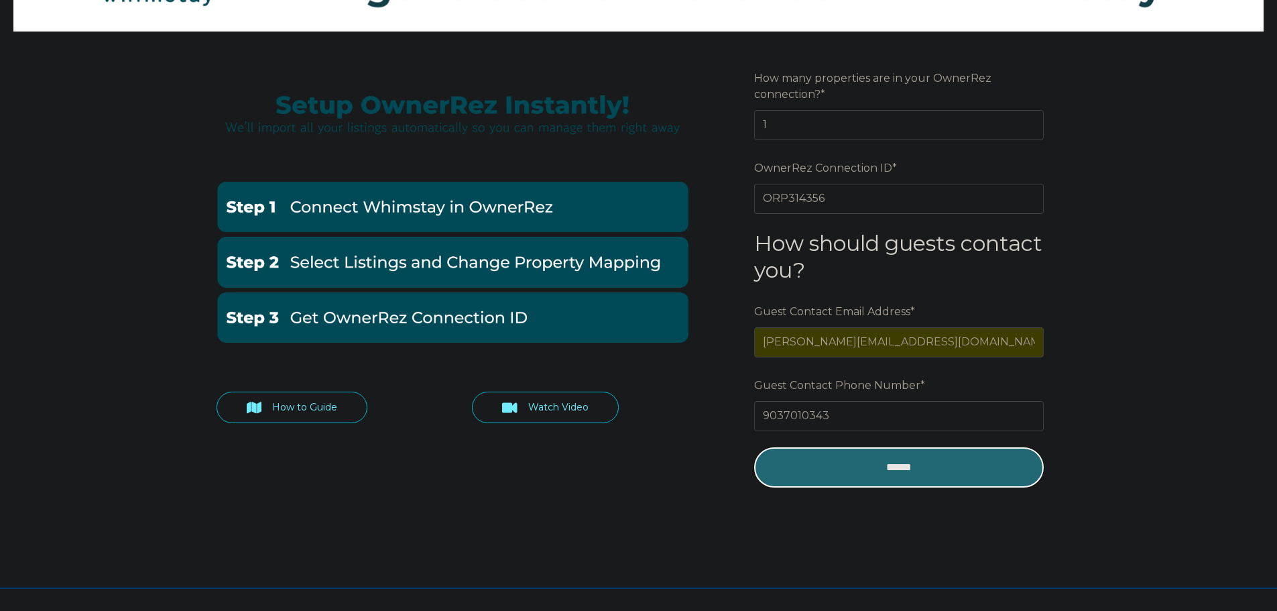
click at [897, 461] on input "******" at bounding box center [899, 467] width 290 height 40
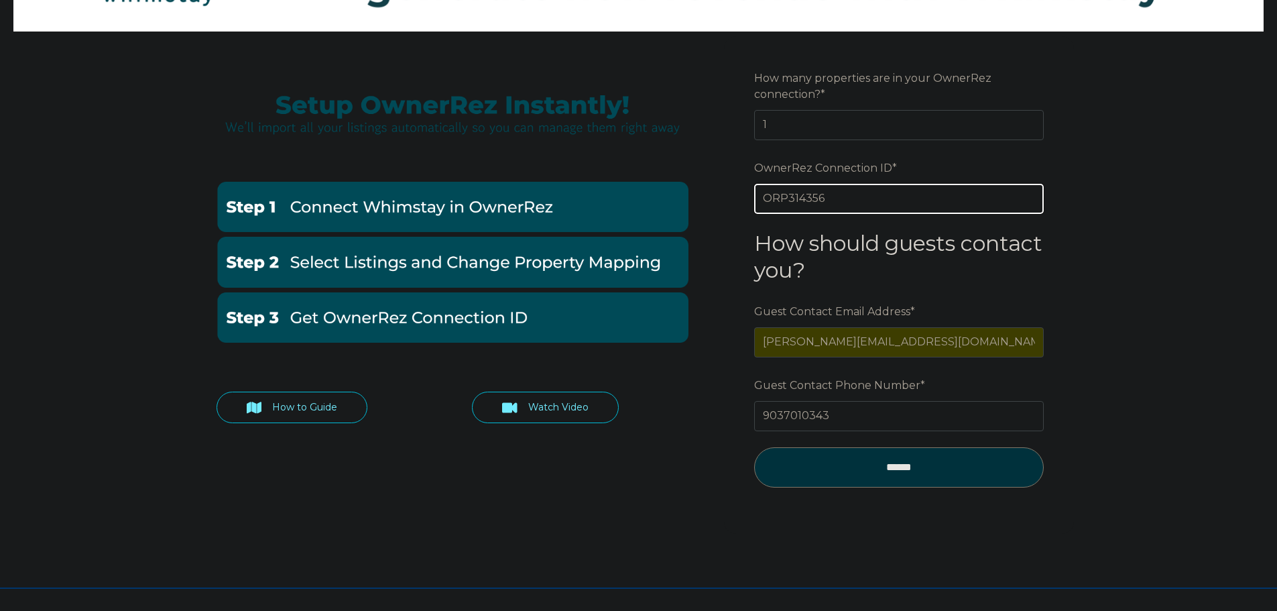
click at [868, 200] on input "ORP314356" at bounding box center [899, 198] width 290 height 29
type input "O"
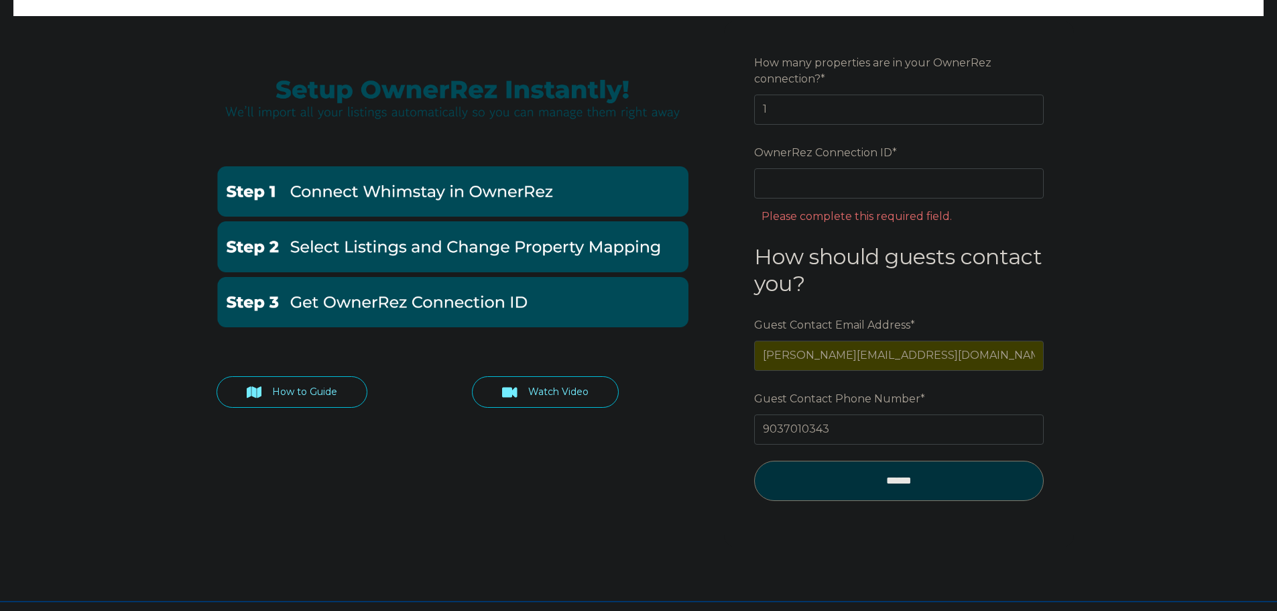
scroll to position [152, 0]
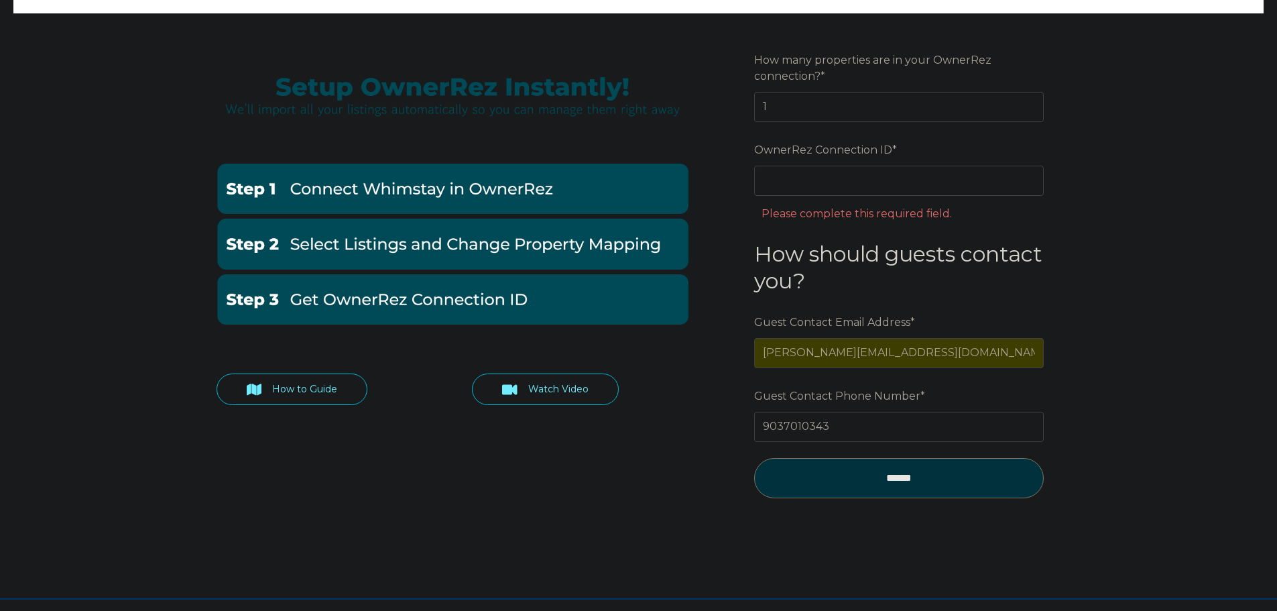
click at [394, 303] on img at bounding box center [453, 299] width 472 height 50
click at [790, 185] on input "OwnerRez Connection ID *" at bounding box center [899, 180] width 290 height 29
paste input "ora7ccddfad6x"
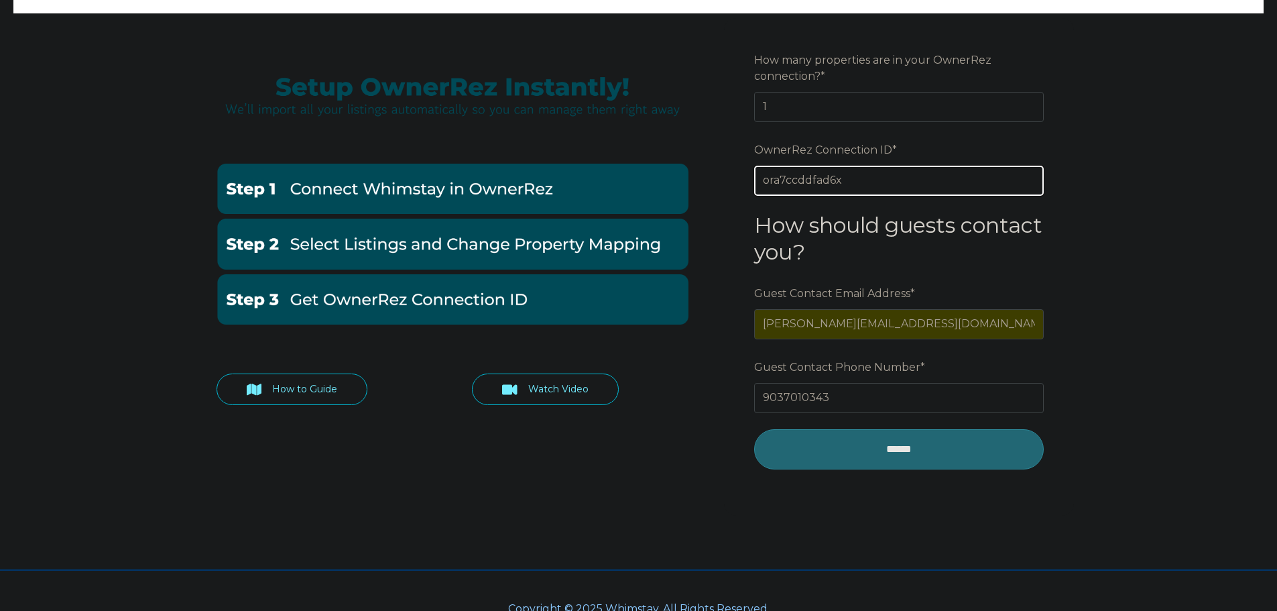
type input "ora7ccddfad6x"
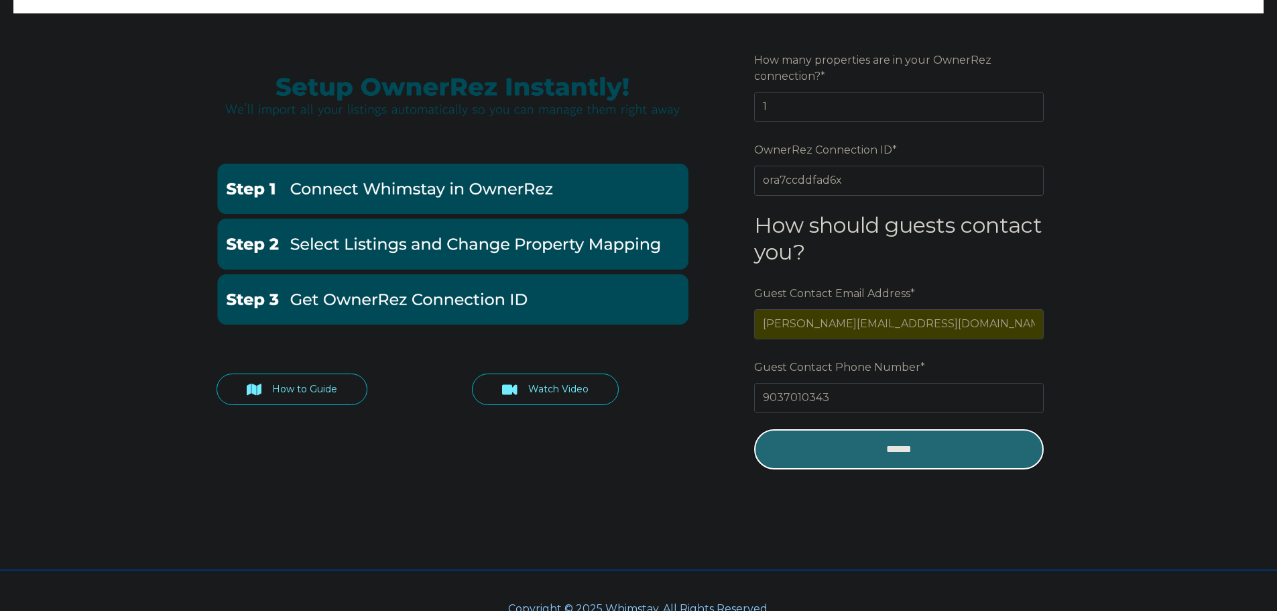
click at [894, 449] on input "******" at bounding box center [899, 449] width 290 height 40
